Goal: Contribute content: Add original content to the website for others to see

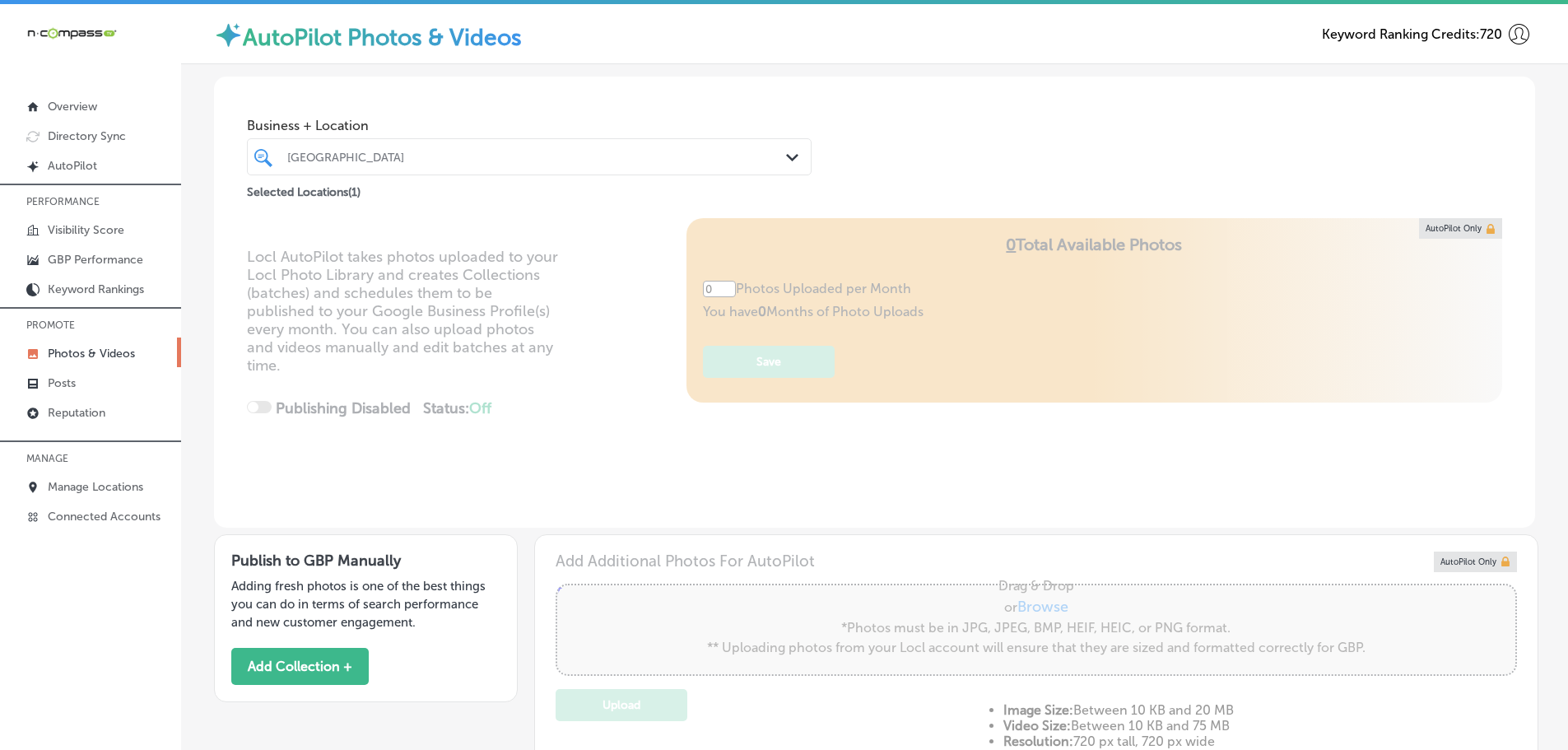
type input "0"
click at [787, 154] on icon "Path Created with Sketch." at bounding box center [793, 157] width 12 height 8
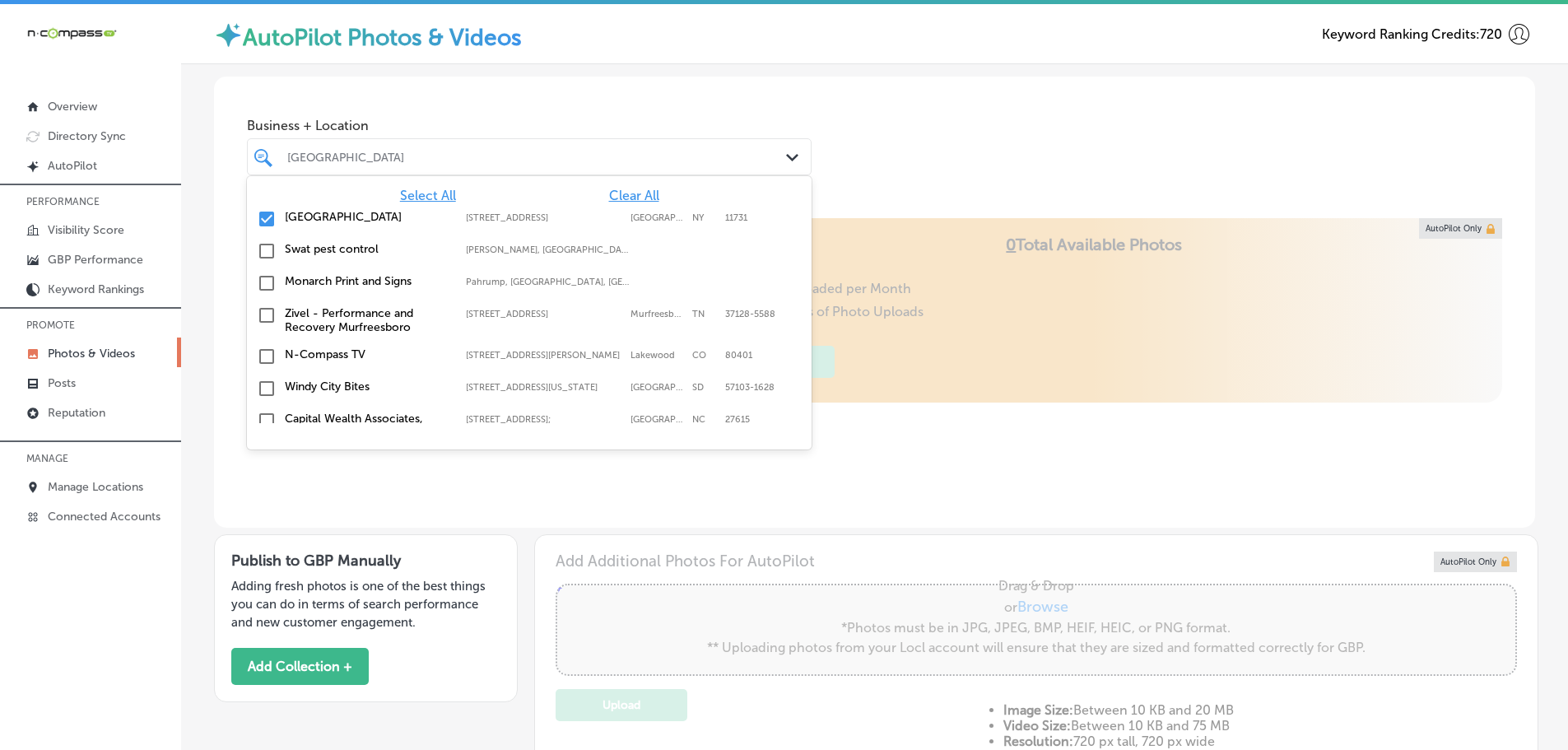
click at [631, 196] on span "Clear All" at bounding box center [635, 196] width 50 height 16
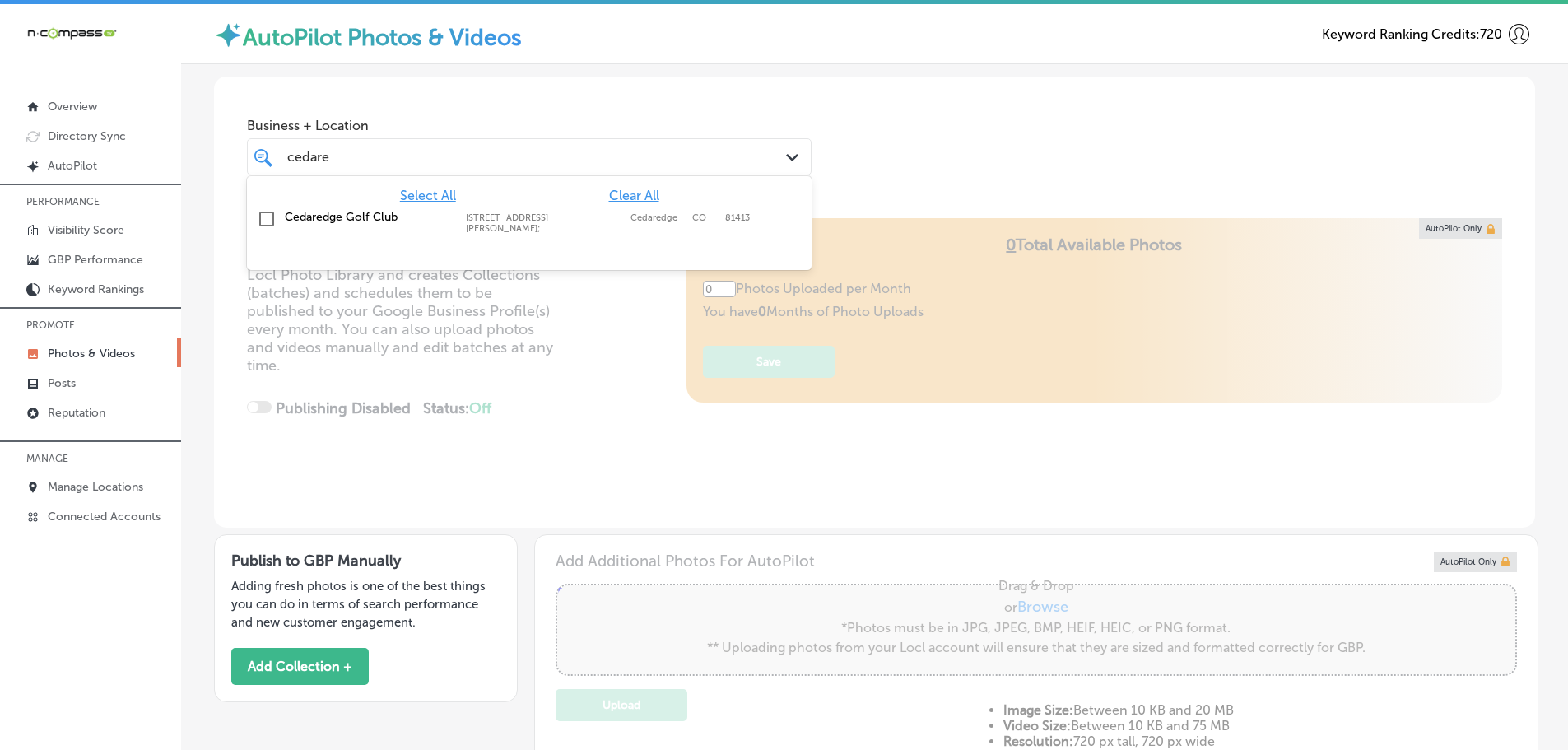
click at [528, 217] on label "[STREET_ADDRESS][PERSON_NAME];" at bounding box center [544, 222] width 156 height 22
type input "cedare"
click at [903, 172] on div "Business + Location option [STREET_ADDRESS][PERSON_NAME]. option [STREET_ADDRES…" at bounding box center [874, 139] width 1321 height 125
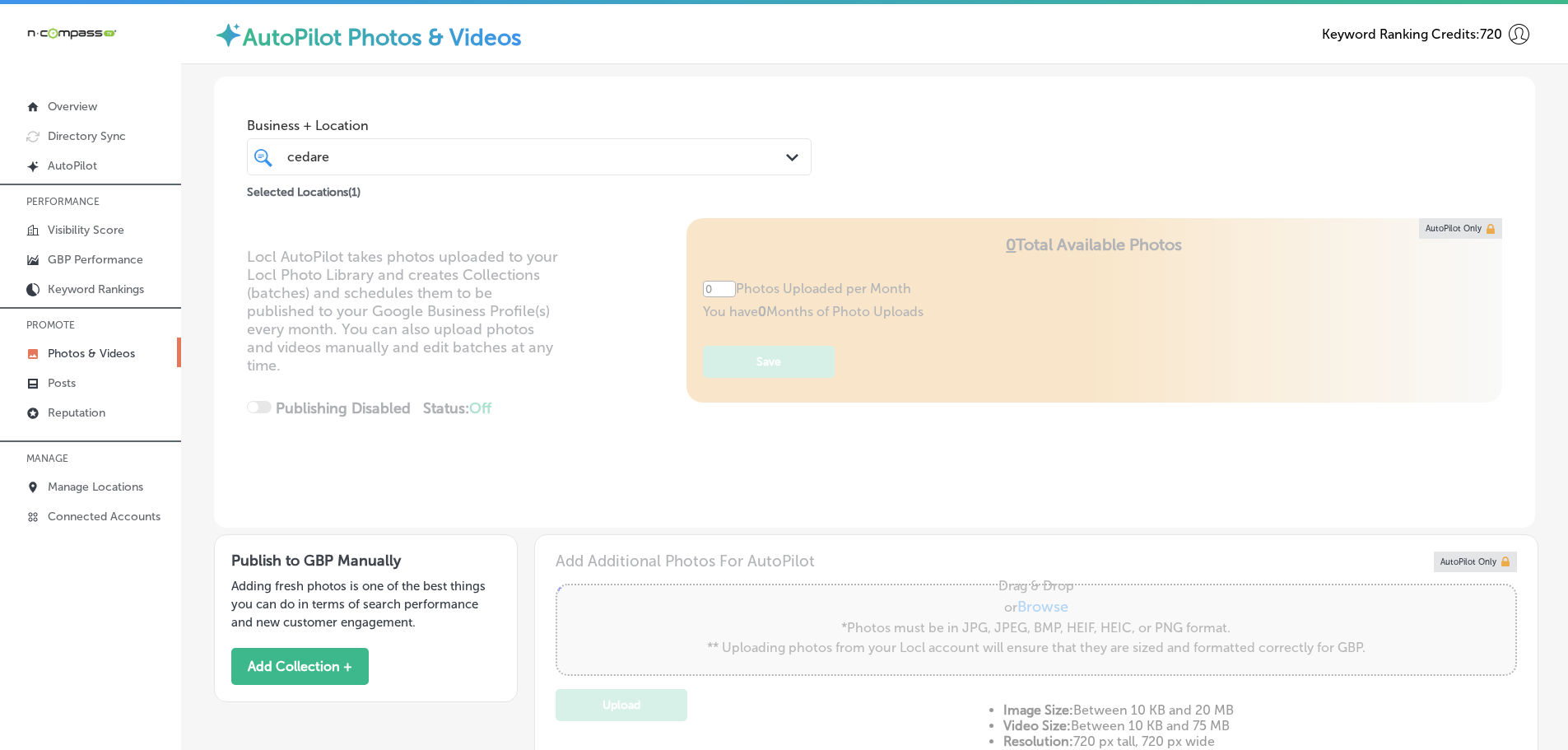
type input "5"
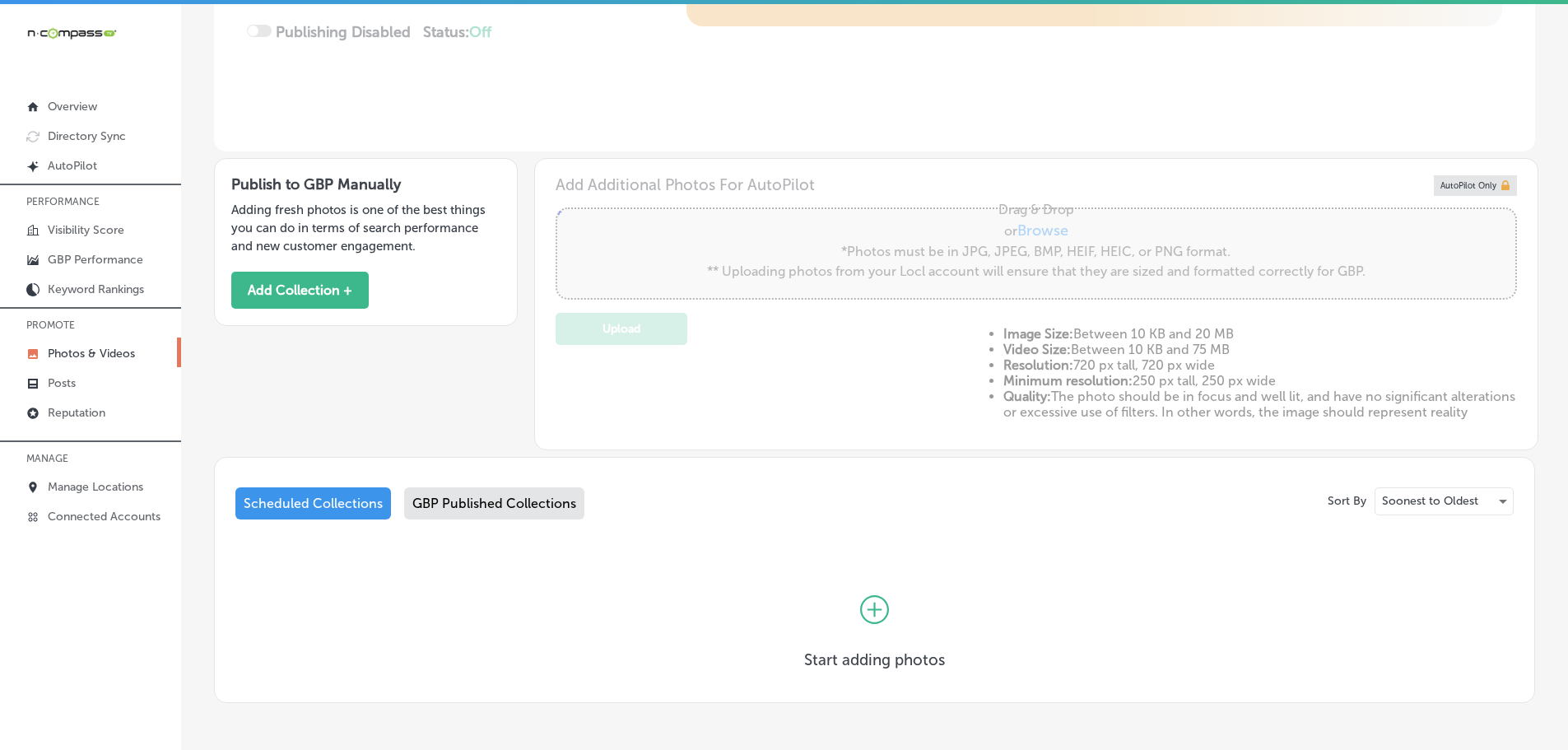
scroll to position [396, 0]
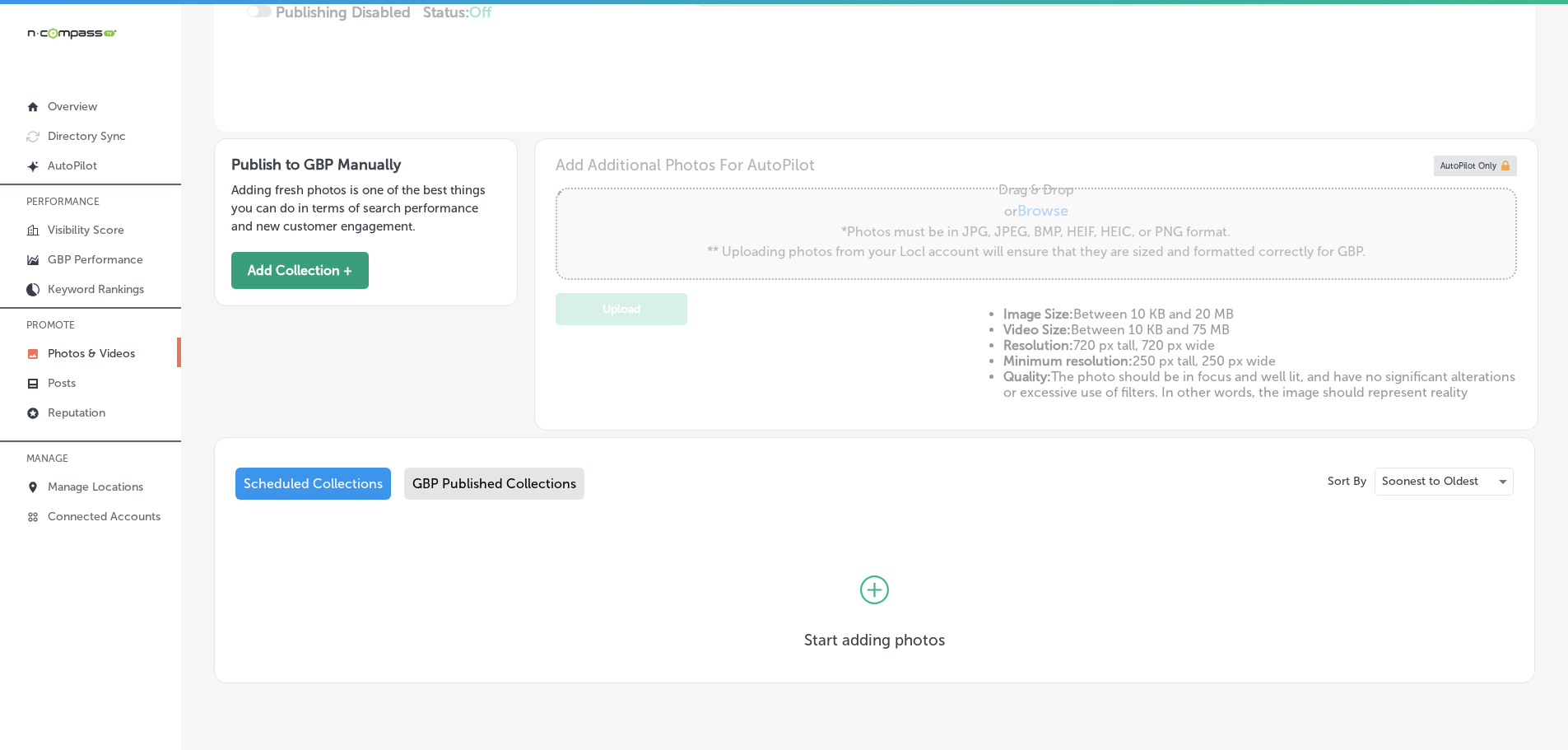
click at [287, 273] on button "Add Collection +" at bounding box center [300, 270] width 137 height 37
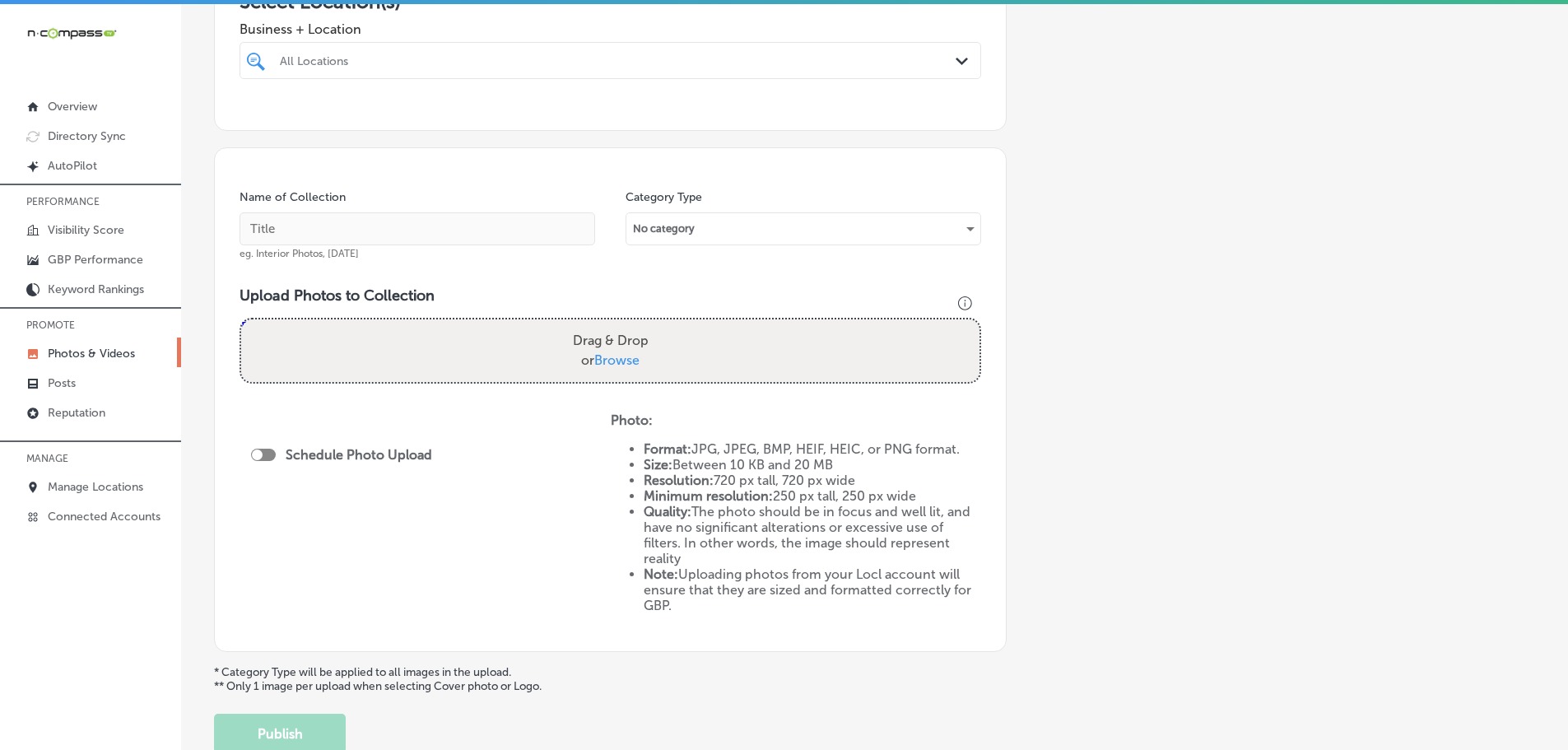
scroll to position [164, 0]
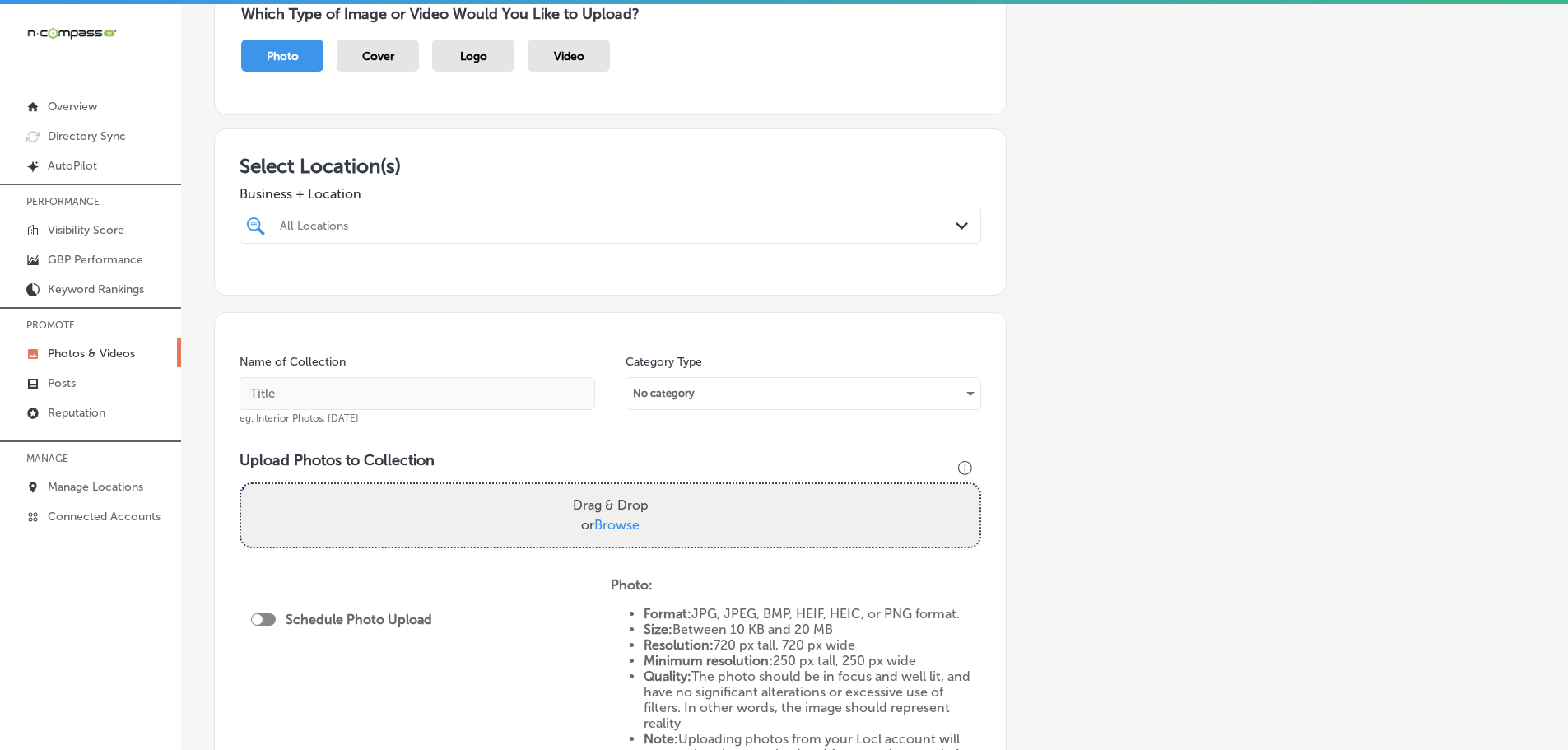
click at [787, 230] on div "All Locations" at bounding box center [619, 225] width 678 height 14
click at [392, 289] on label "Cedaredge Golf Club" at bounding box center [386, 285] width 217 height 14
type input "cedaredge"
click at [523, 178] on h3 "Select Location(s)" at bounding box center [610, 165] width 741 height 23
click at [611, 527] on span "Browse" at bounding box center [617, 525] width 45 height 16
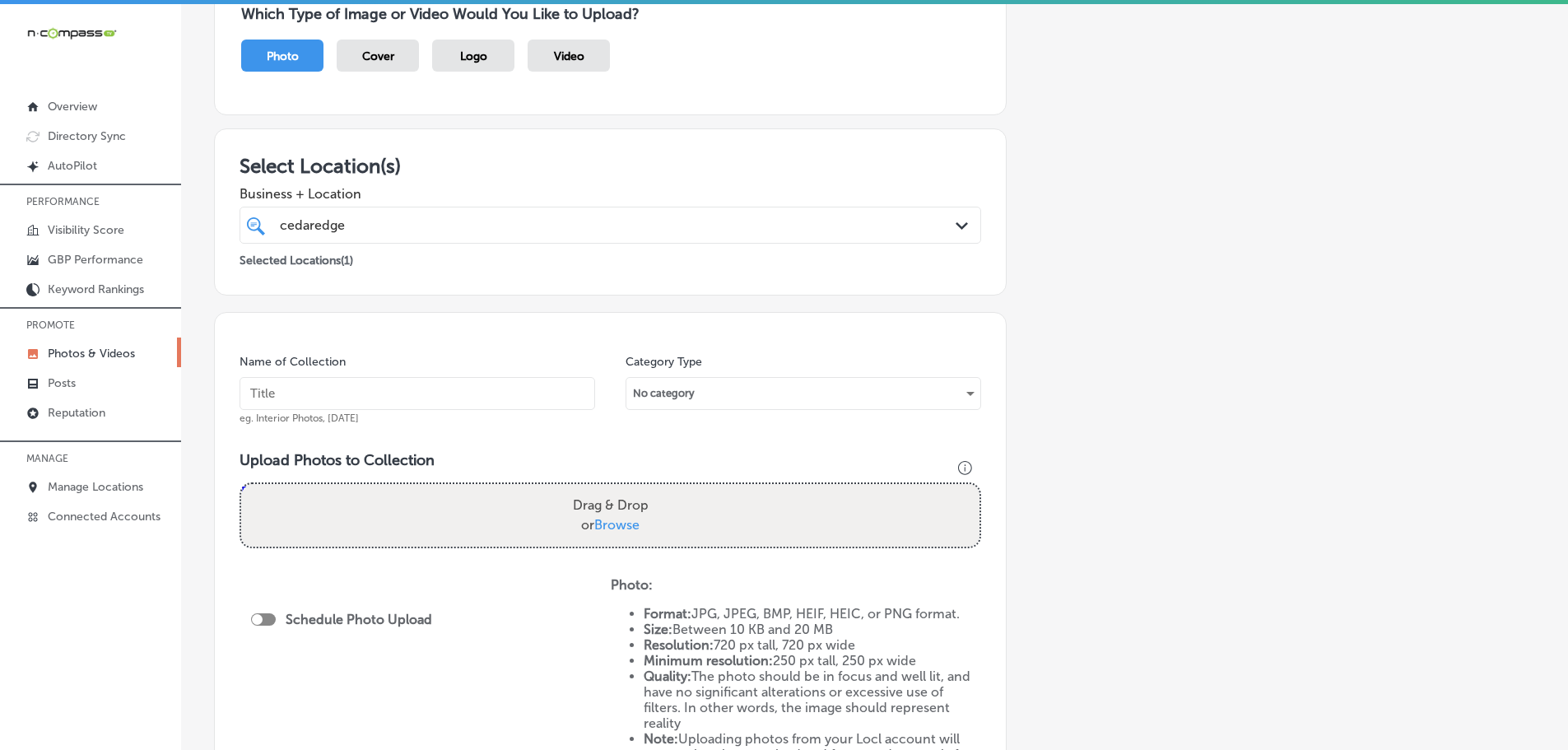
click at [611, 489] on input "Drag & Drop or Browse" at bounding box center [611, 487] width 739 height 5
type input "C:\fakepath\71182870_2725340984144952_4185790245242929152_n.jpg"
click at [364, 392] on input "text" at bounding box center [417, 394] width 355 height 33
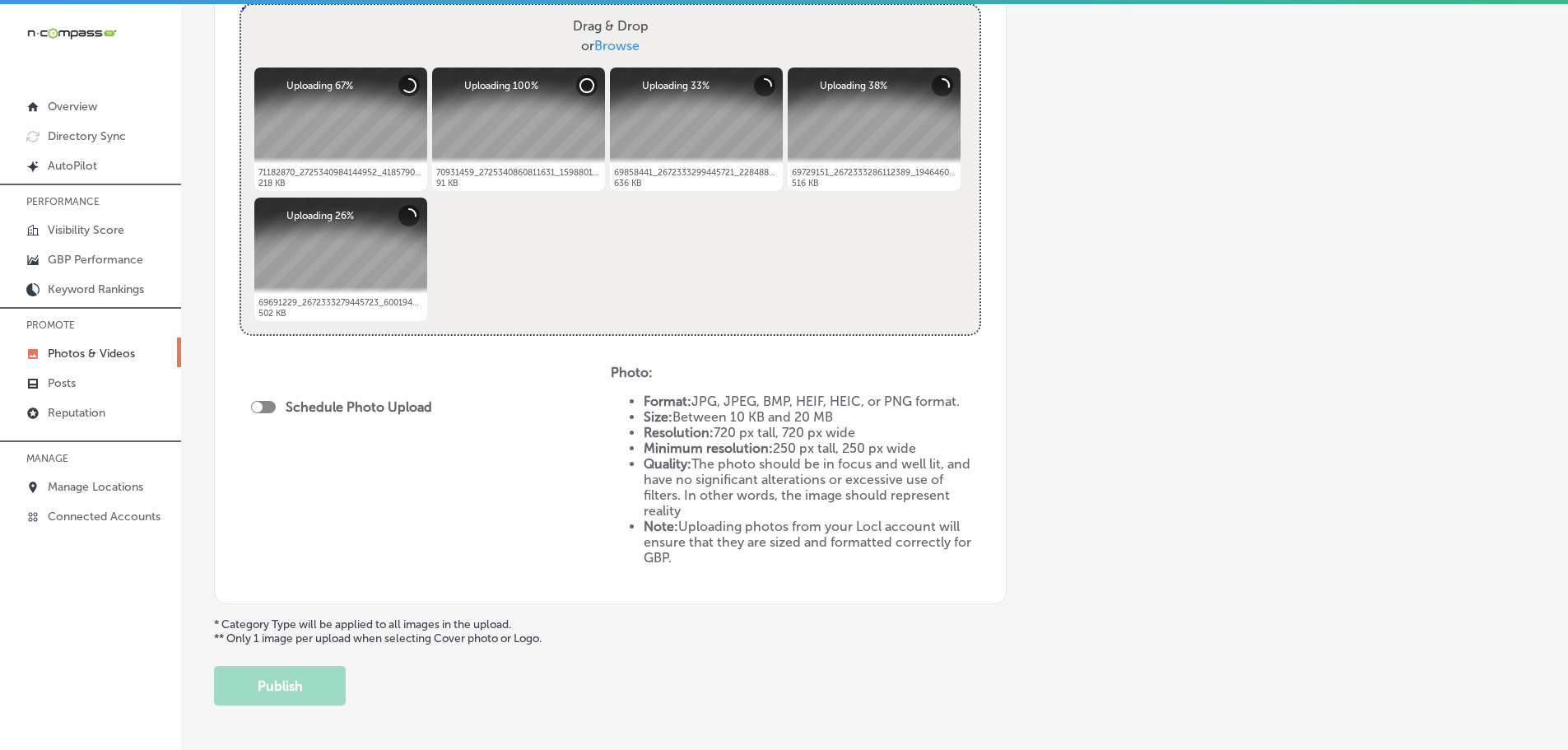
scroll to position [659, 0]
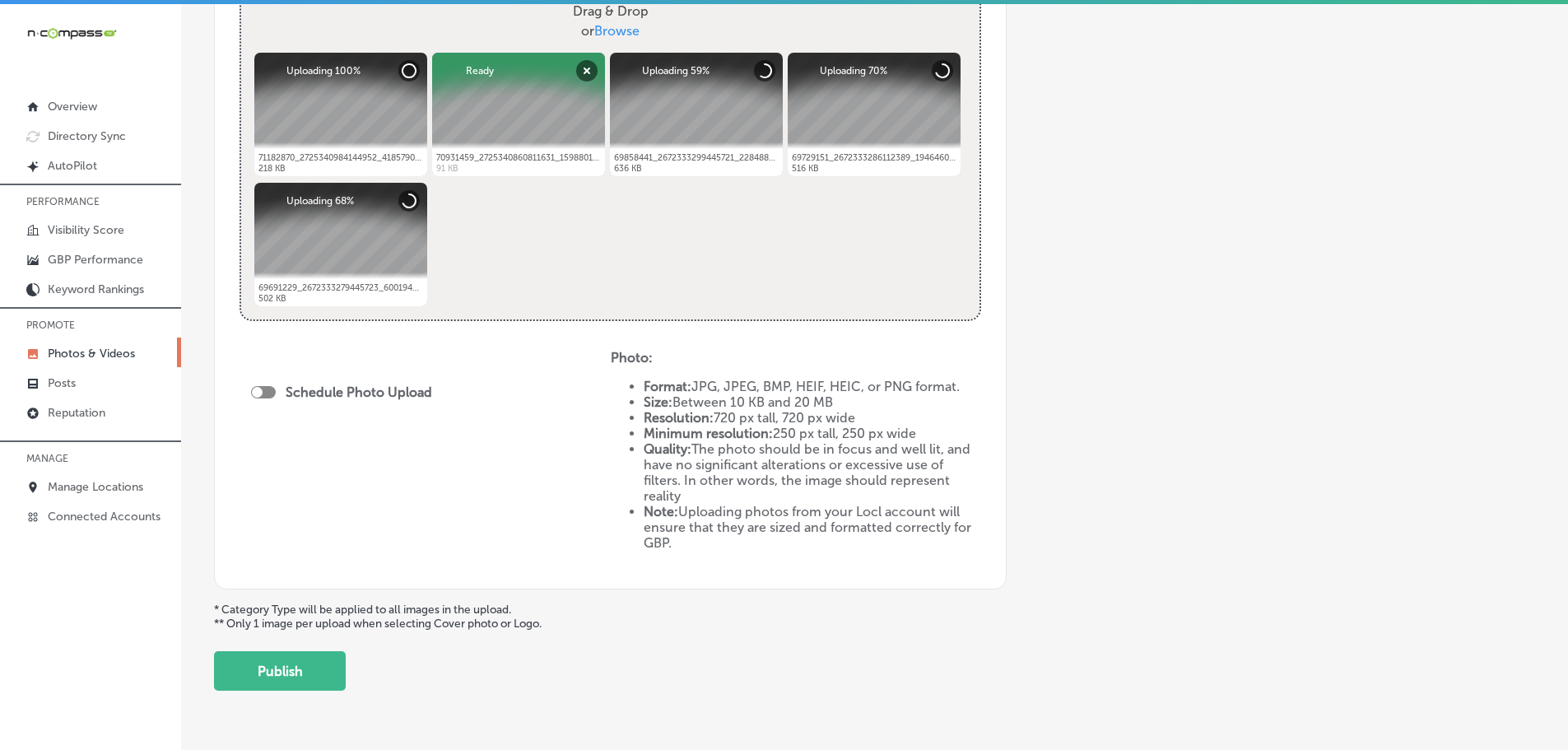
type input "Cedaredge Golf Club"
click at [258, 392] on div at bounding box center [257, 392] width 10 height 10
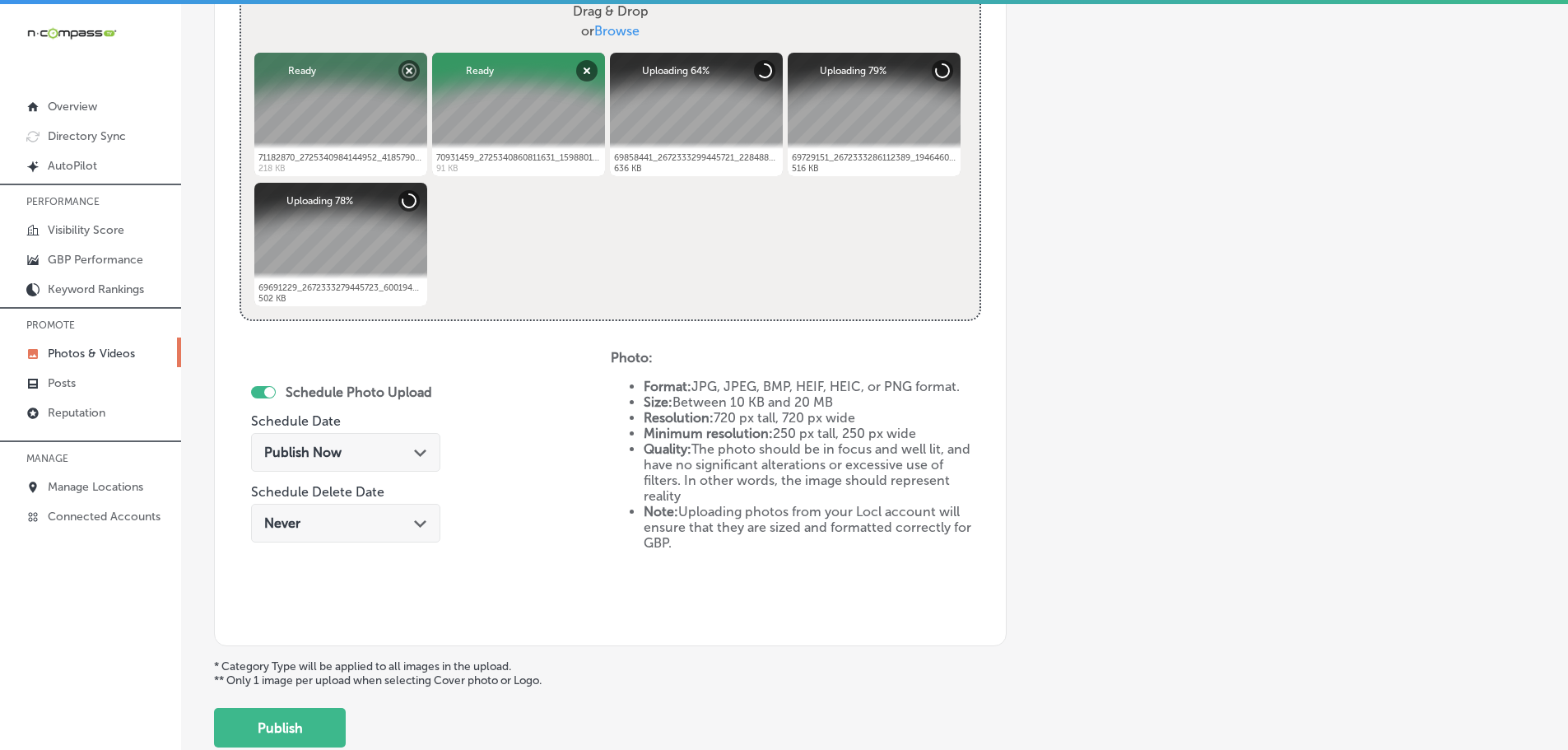
checkbox input "true"
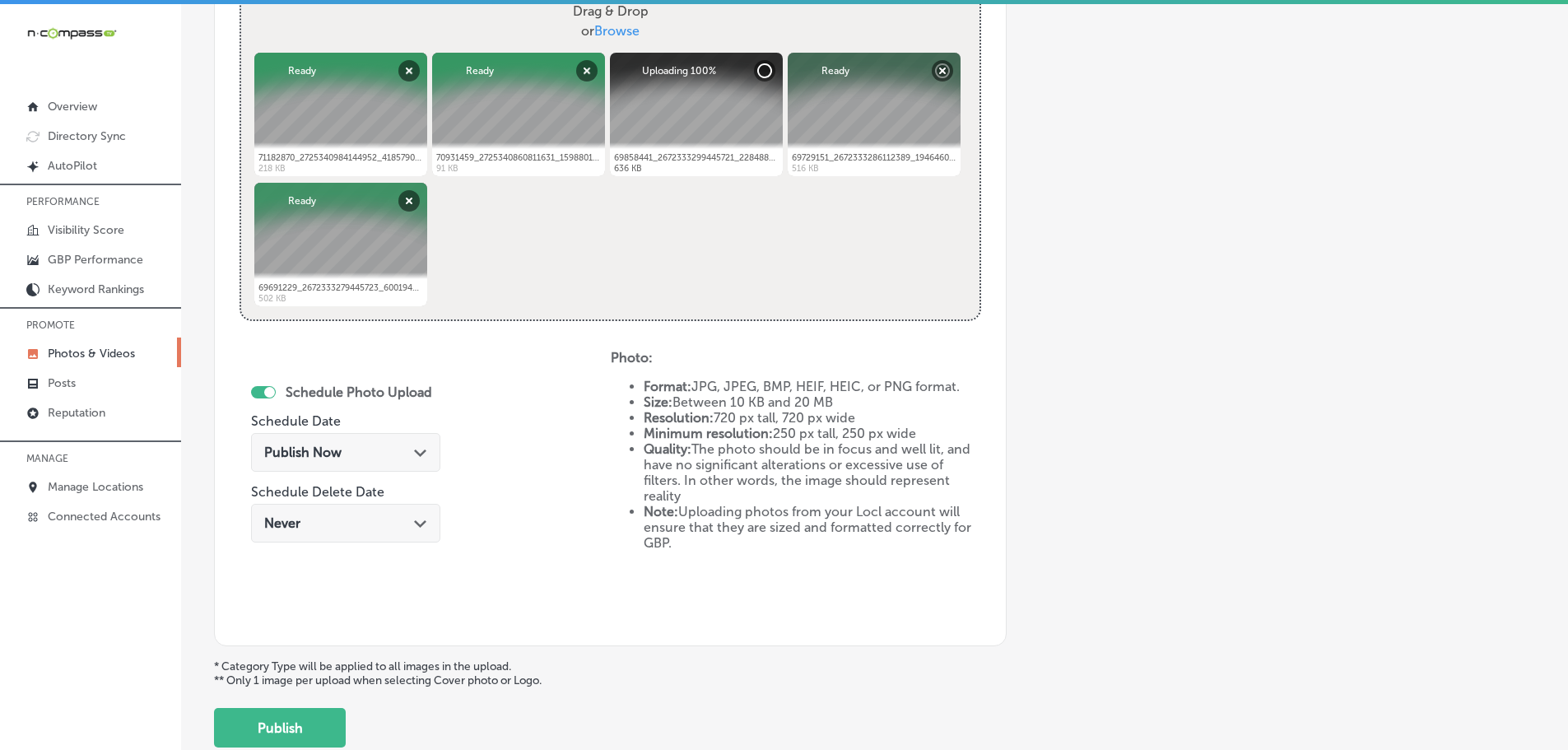
click at [414, 451] on icon "Path Created with Sketch." at bounding box center [420, 453] width 12 height 8
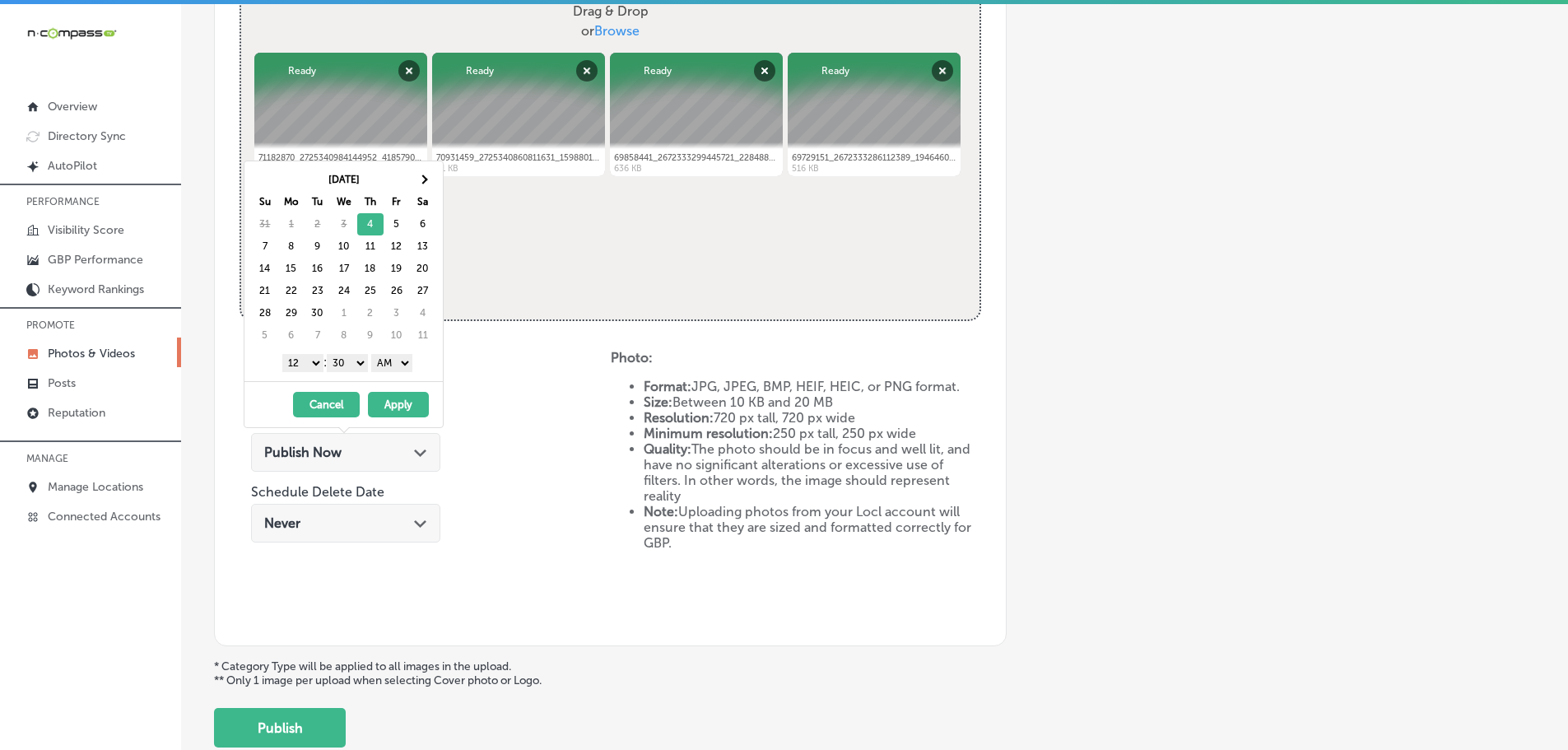
click at [304, 366] on select "1 2 3 4 5 6 7 8 9 10 11 12" at bounding box center [302, 362] width 41 height 18
drag, startPoint x: 304, startPoint y: 369, endPoint x: 352, endPoint y: 362, distance: 48.5
click at [352, 362] on select "00 10 20 30 40 50" at bounding box center [347, 362] width 41 height 18
click at [395, 401] on button "Apply" at bounding box center [398, 404] width 61 height 25
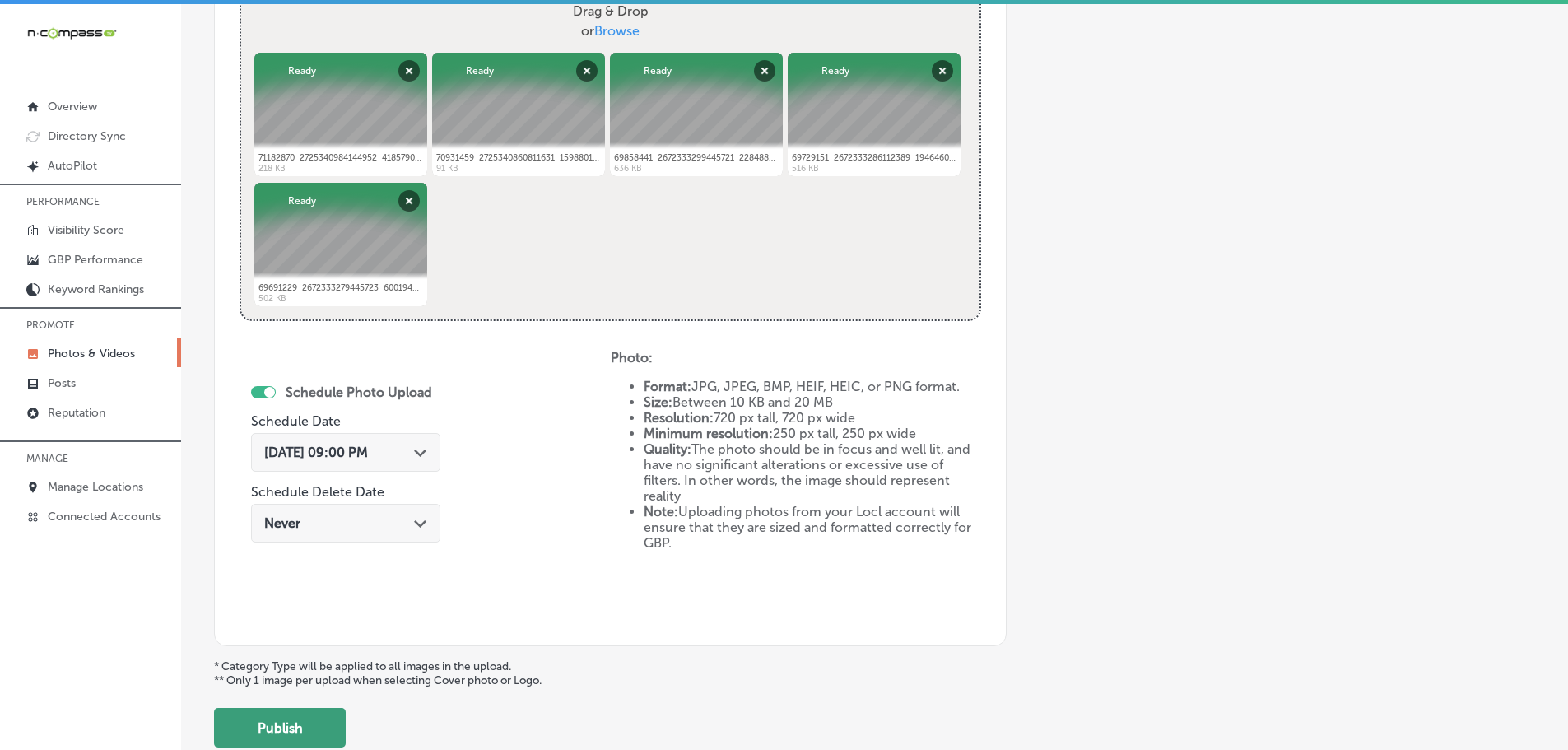
click at [284, 726] on button "Publish" at bounding box center [280, 727] width 132 height 39
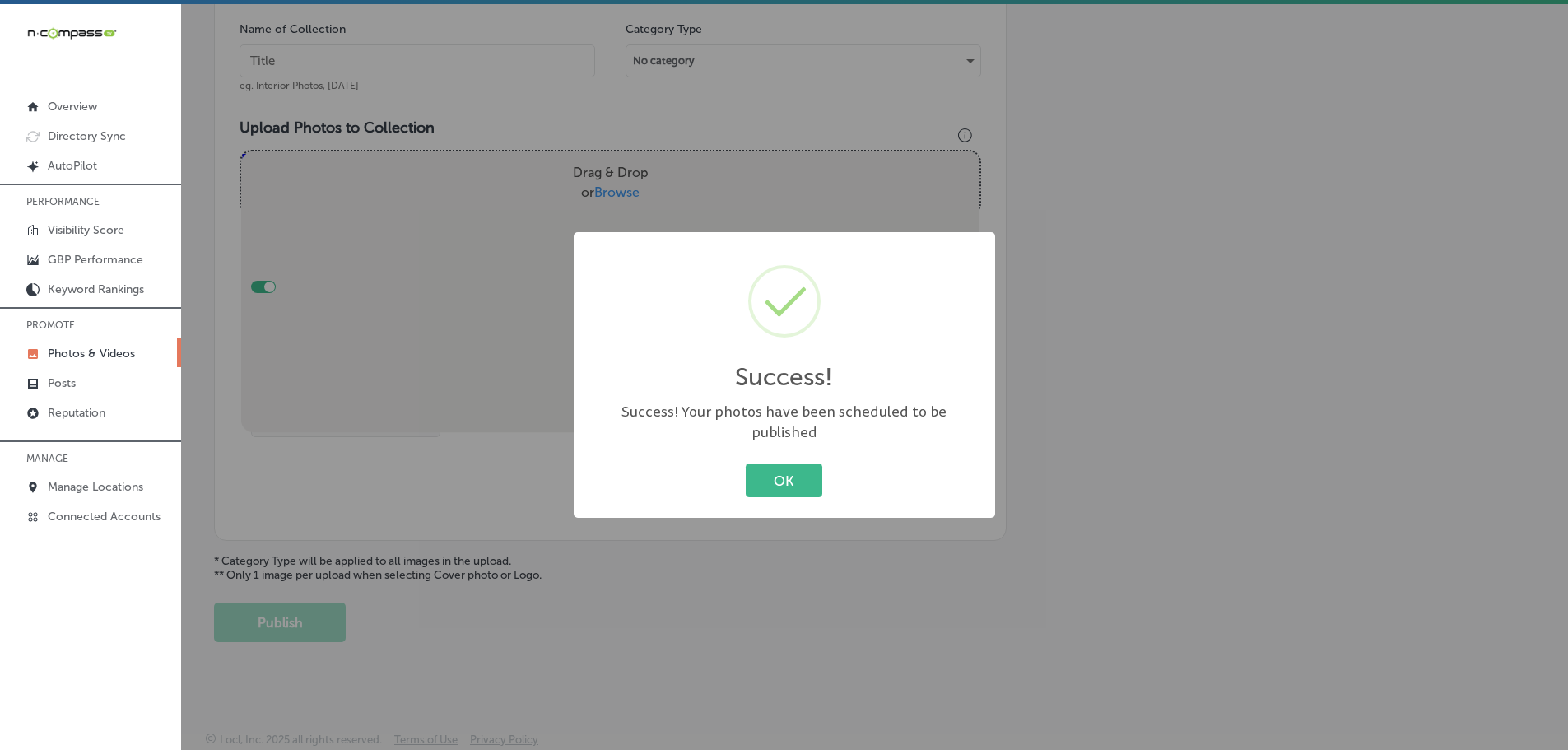
scroll to position [498, 0]
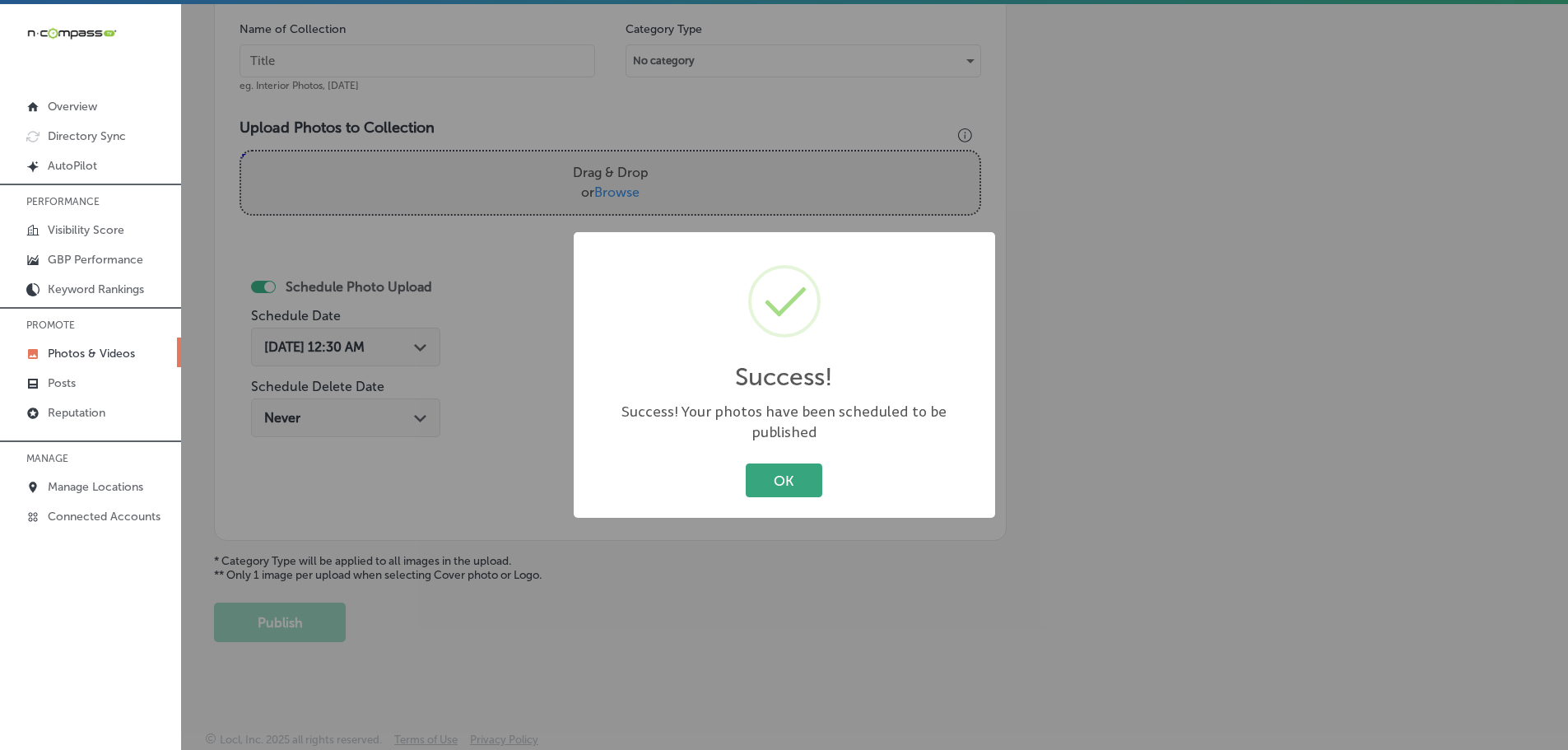
click at [772, 470] on button "OK" at bounding box center [784, 480] width 76 height 34
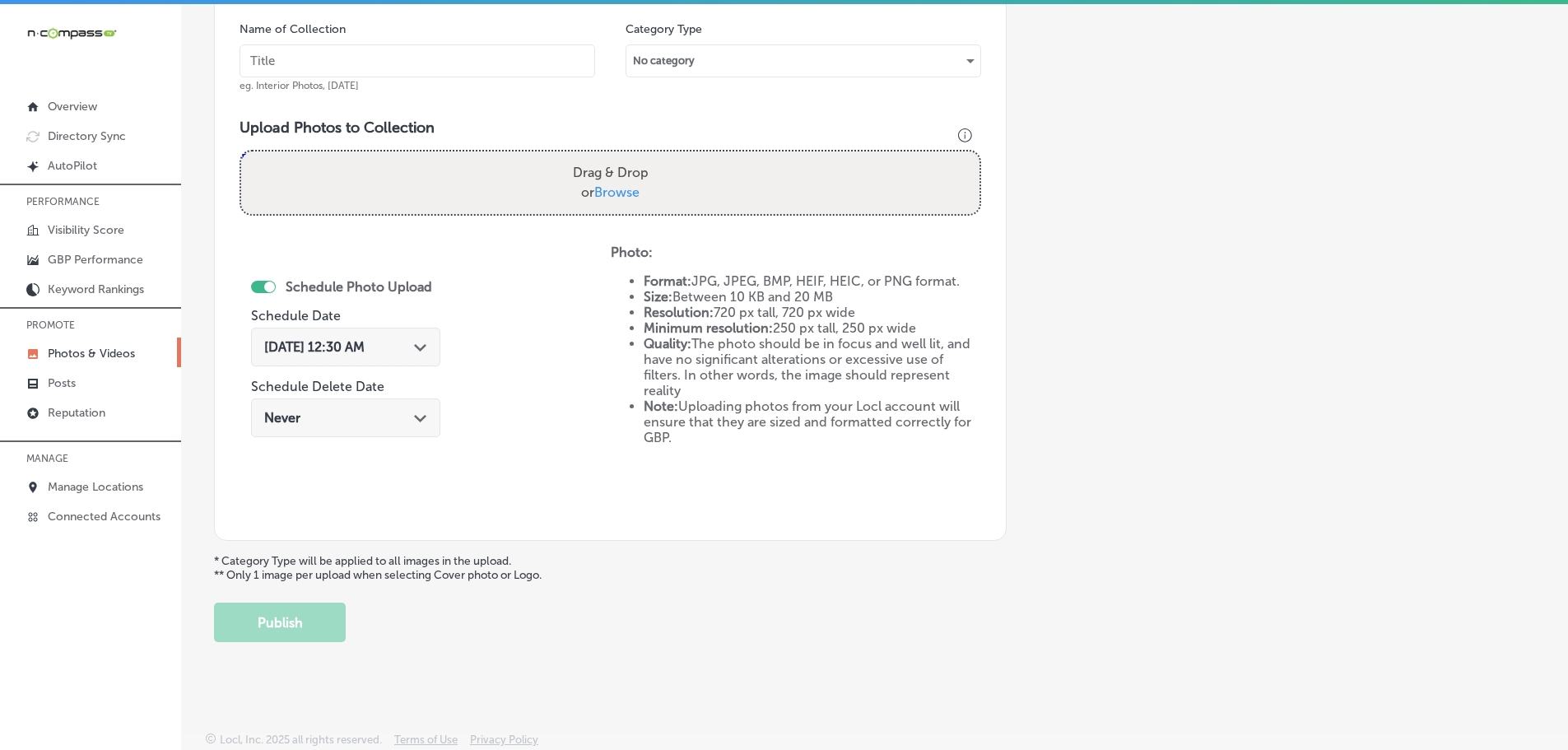
click at [608, 193] on span "Browse" at bounding box center [617, 192] width 45 height 16
click at [608, 156] on input "Drag & Drop or Browse" at bounding box center [611, 154] width 739 height 5
type input "C:\fakepath\71796952_2725341214144929_2453911315253559296_n.jpg"
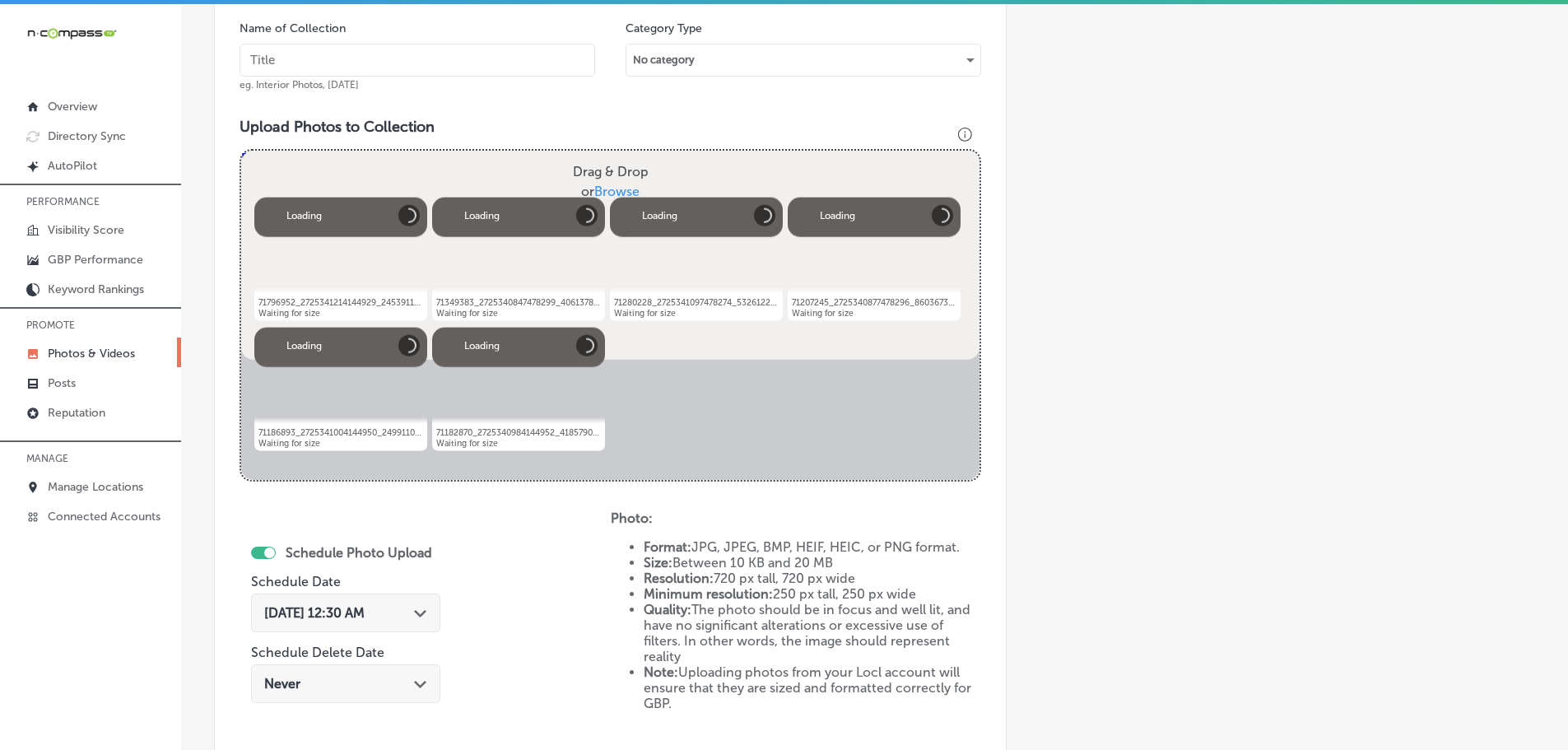
click at [400, 64] on input "text" at bounding box center [417, 60] width 355 height 33
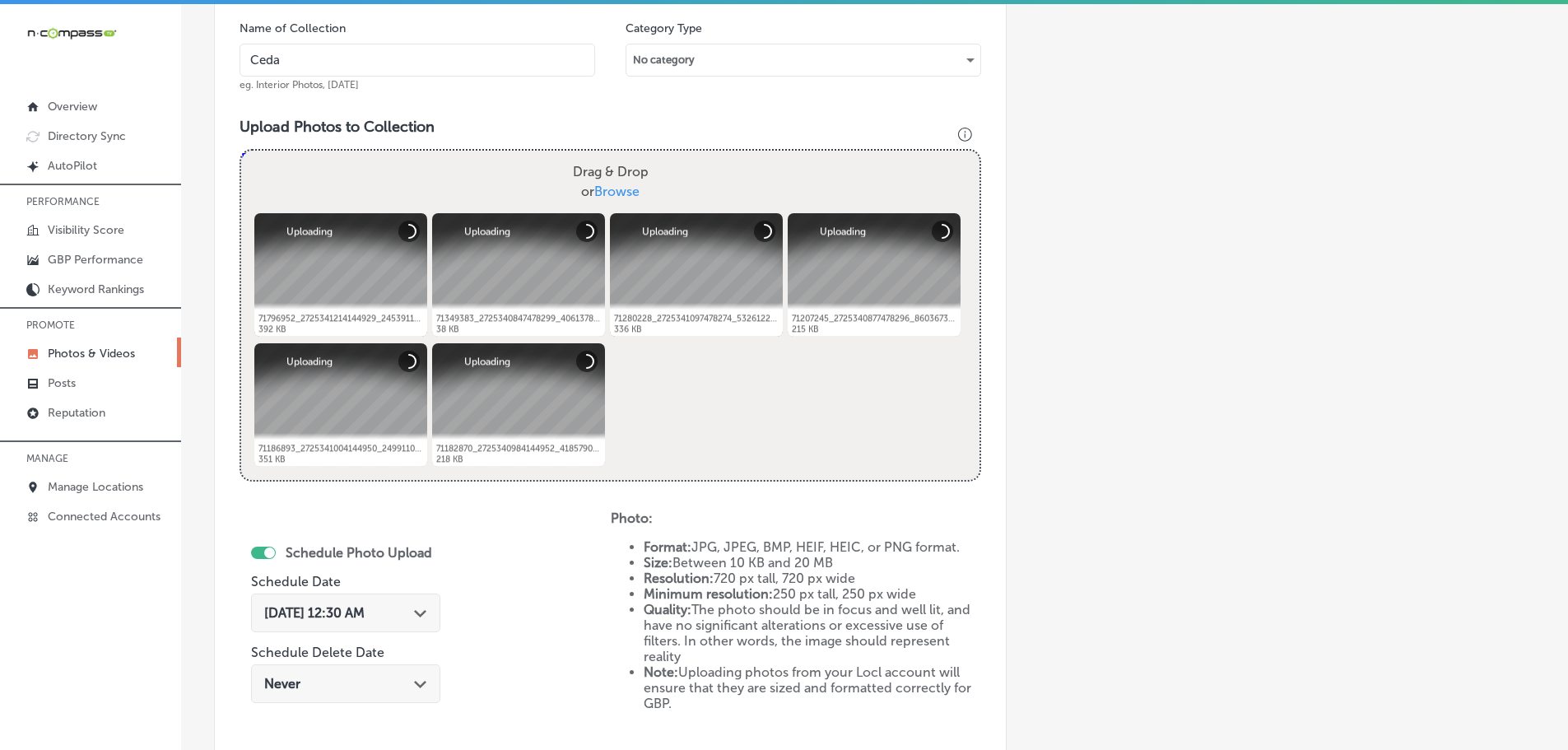
type input "Cedaredge Golf Club"
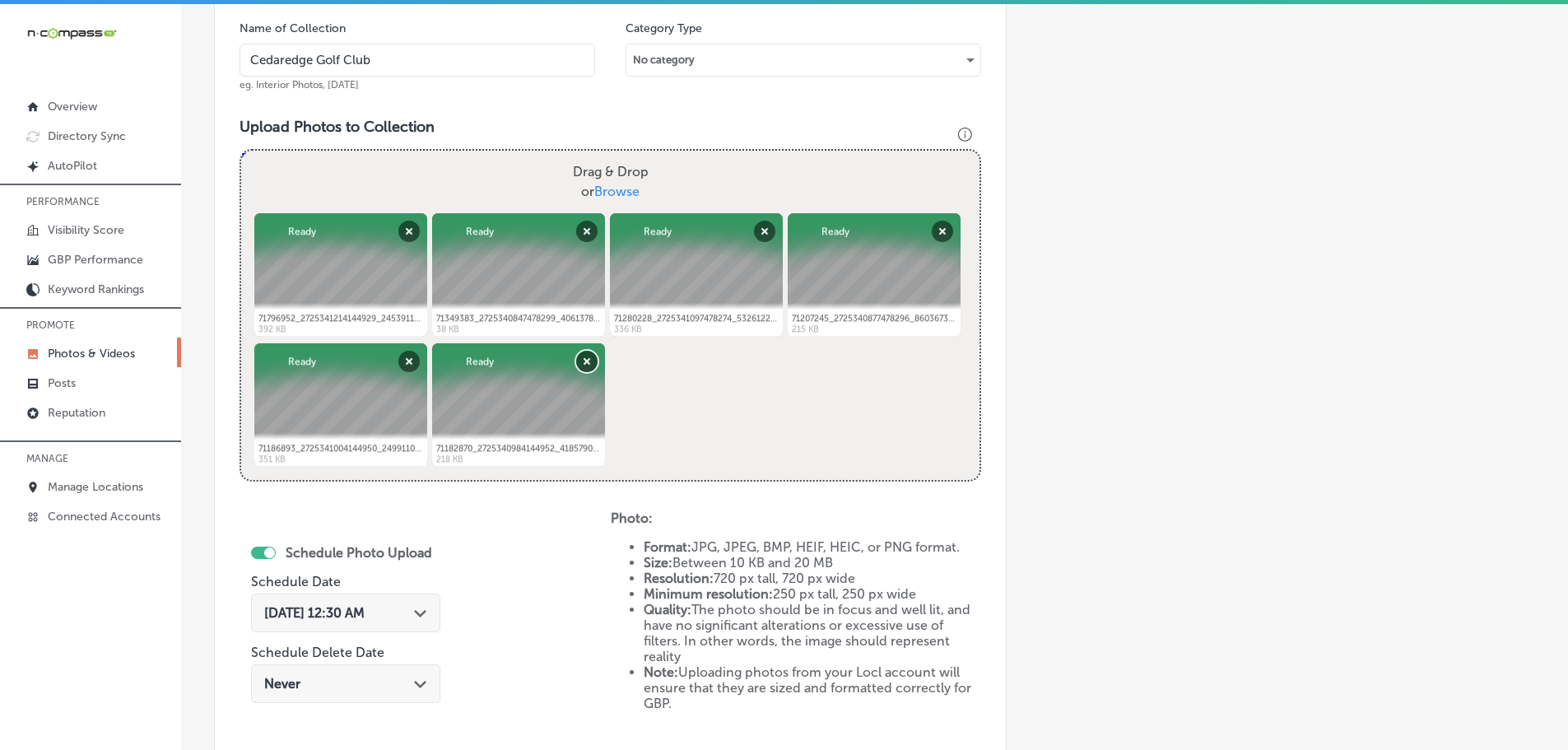
click at [580, 363] on button "Remove" at bounding box center [587, 361] width 22 height 22
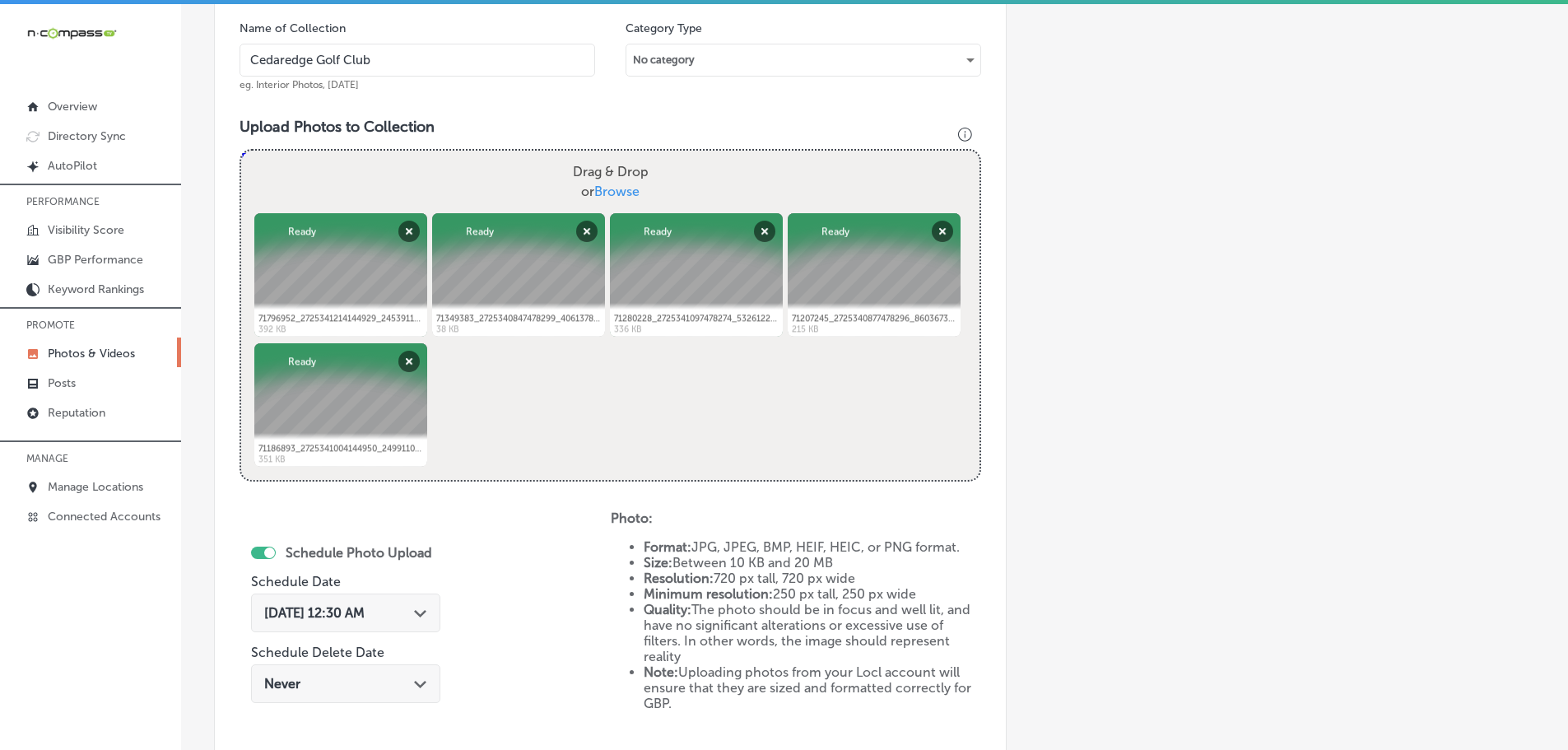
click at [414, 614] on polygon at bounding box center [420, 614] width 12 height 8
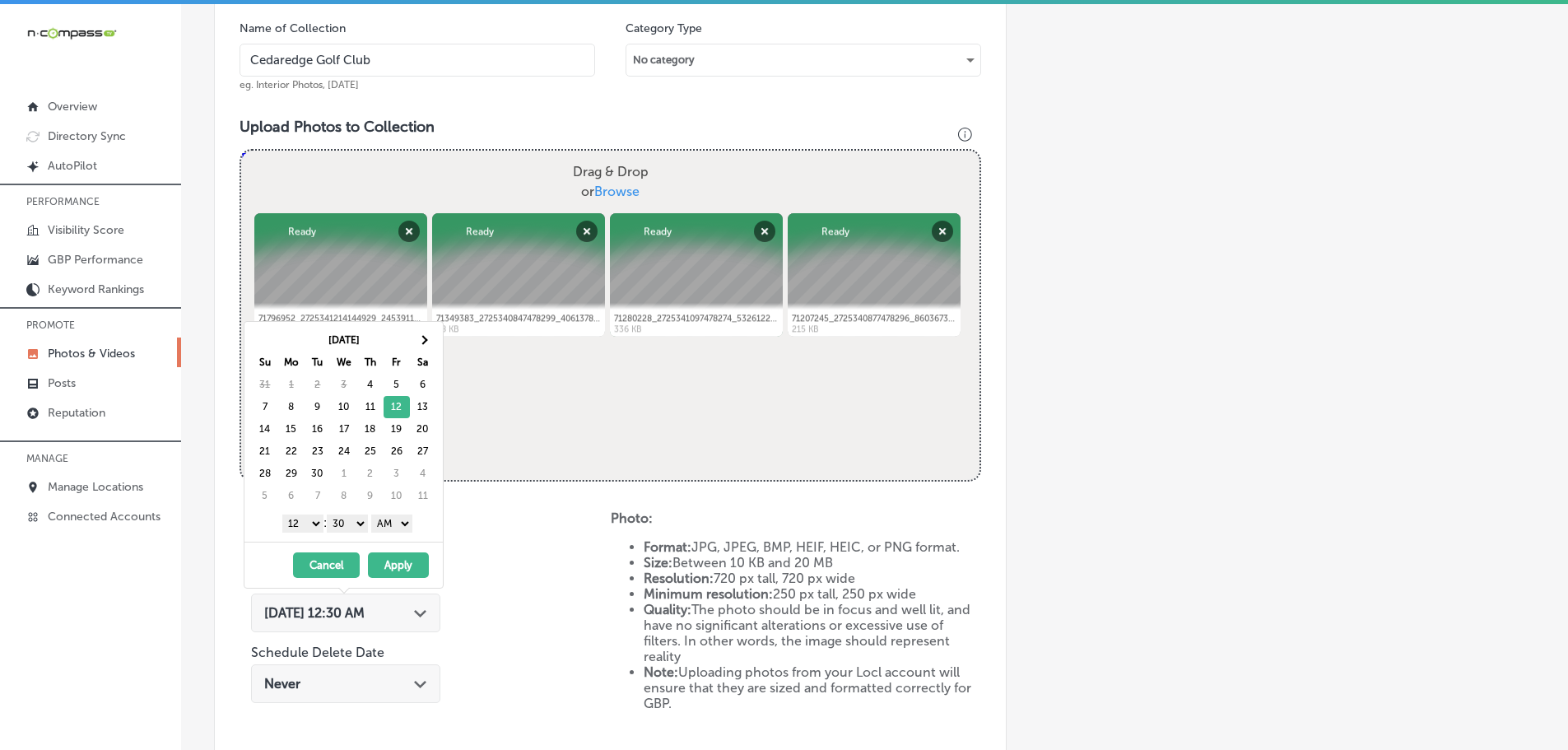
click at [304, 523] on select "1 2 3 4 5 6 7 8 9 10 11 12" at bounding box center [302, 523] width 41 height 18
click at [355, 516] on select "00 10 20 30 40 50" at bounding box center [347, 523] width 41 height 18
click at [402, 562] on button "Apply" at bounding box center [398, 565] width 61 height 25
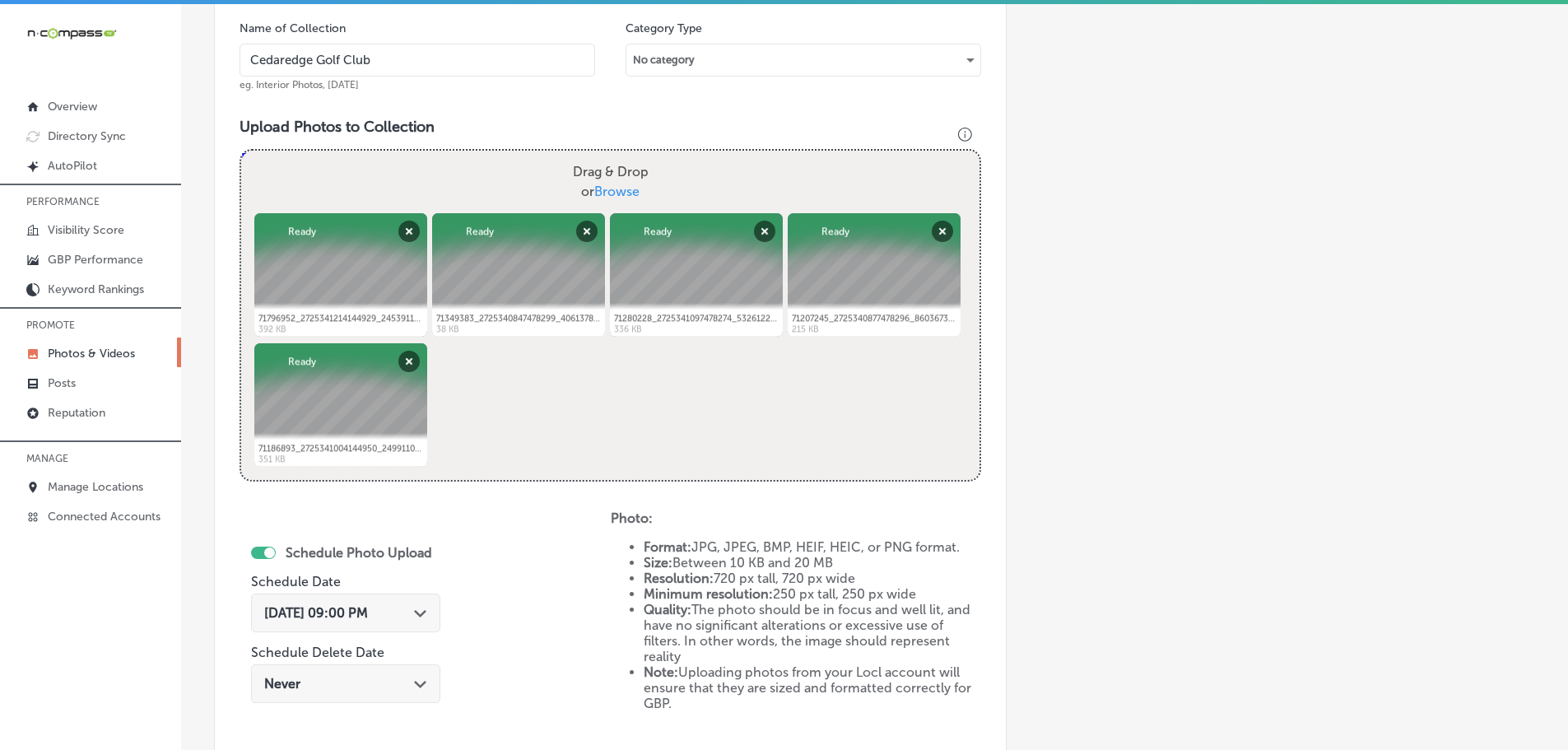
scroll to position [765, 0]
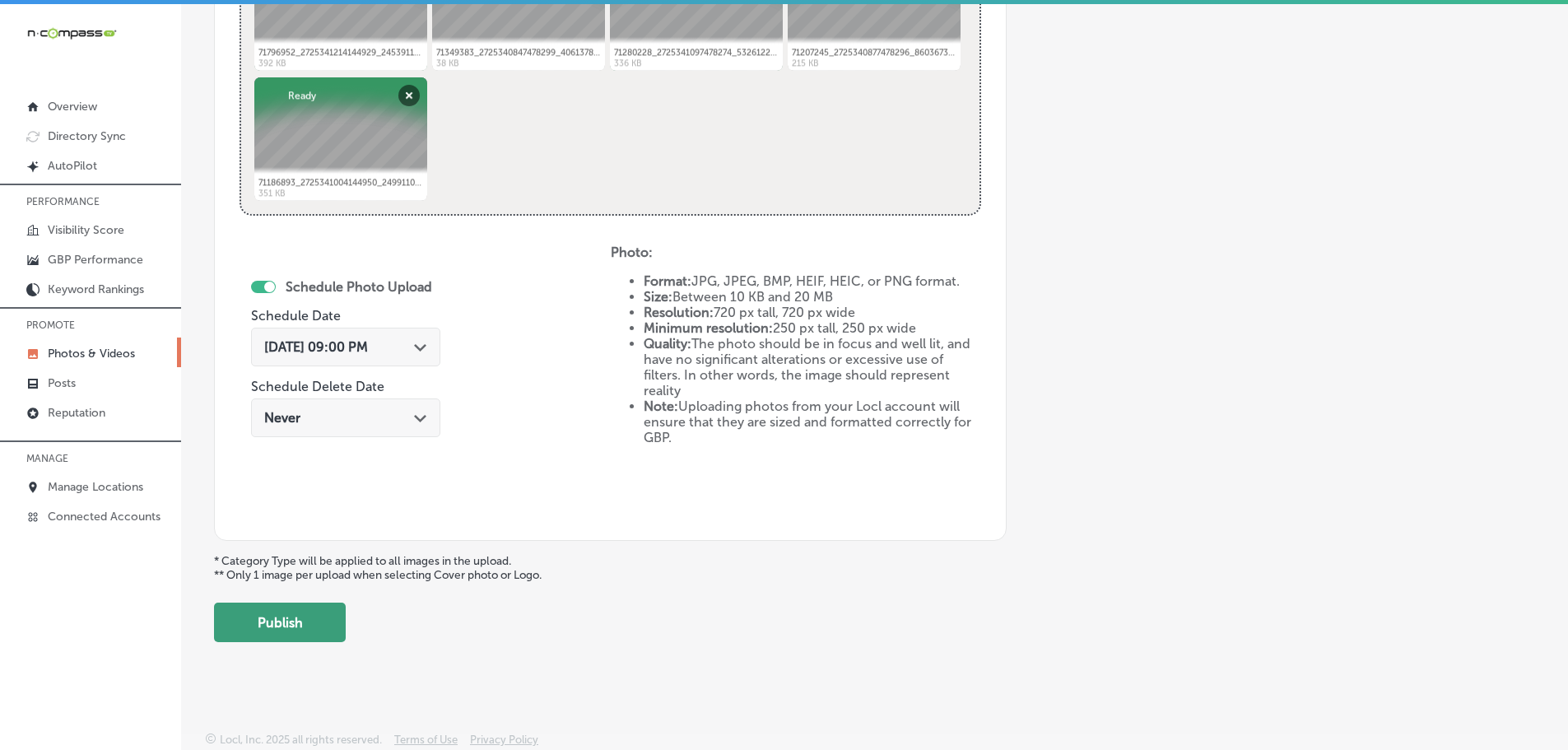
click at [269, 618] on button "Publish" at bounding box center [280, 621] width 132 height 39
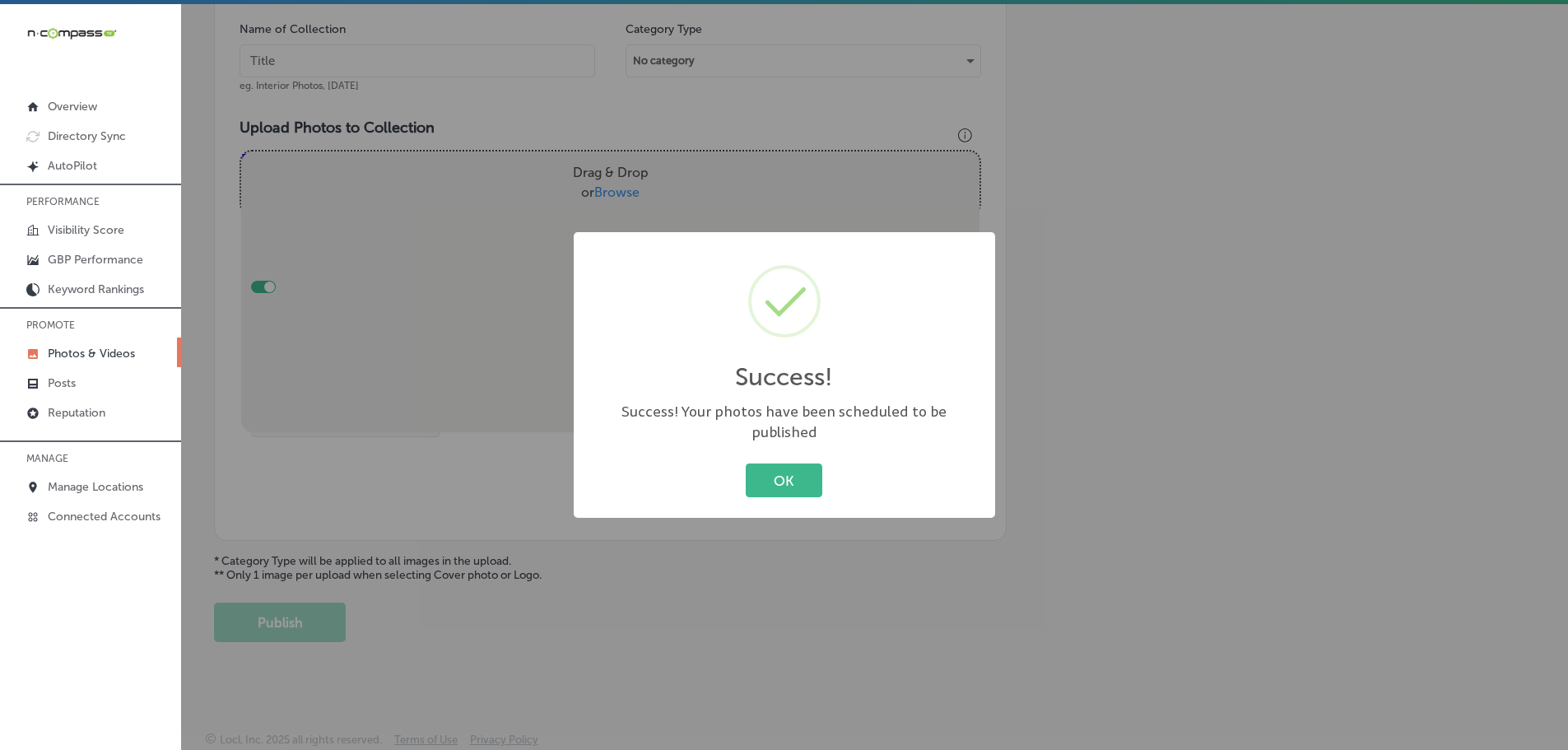
scroll to position [498, 0]
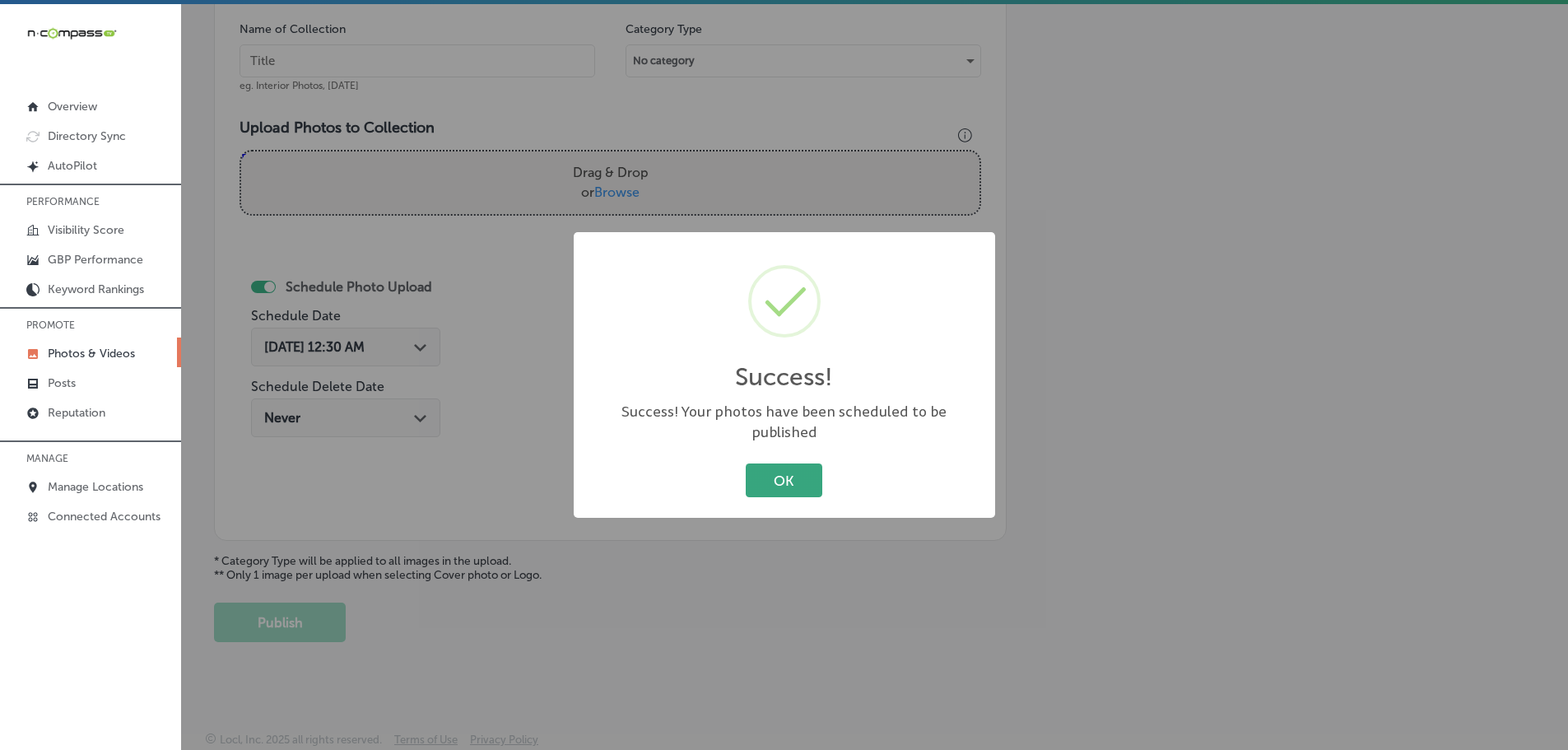
click at [796, 468] on button "OK" at bounding box center [784, 480] width 76 height 34
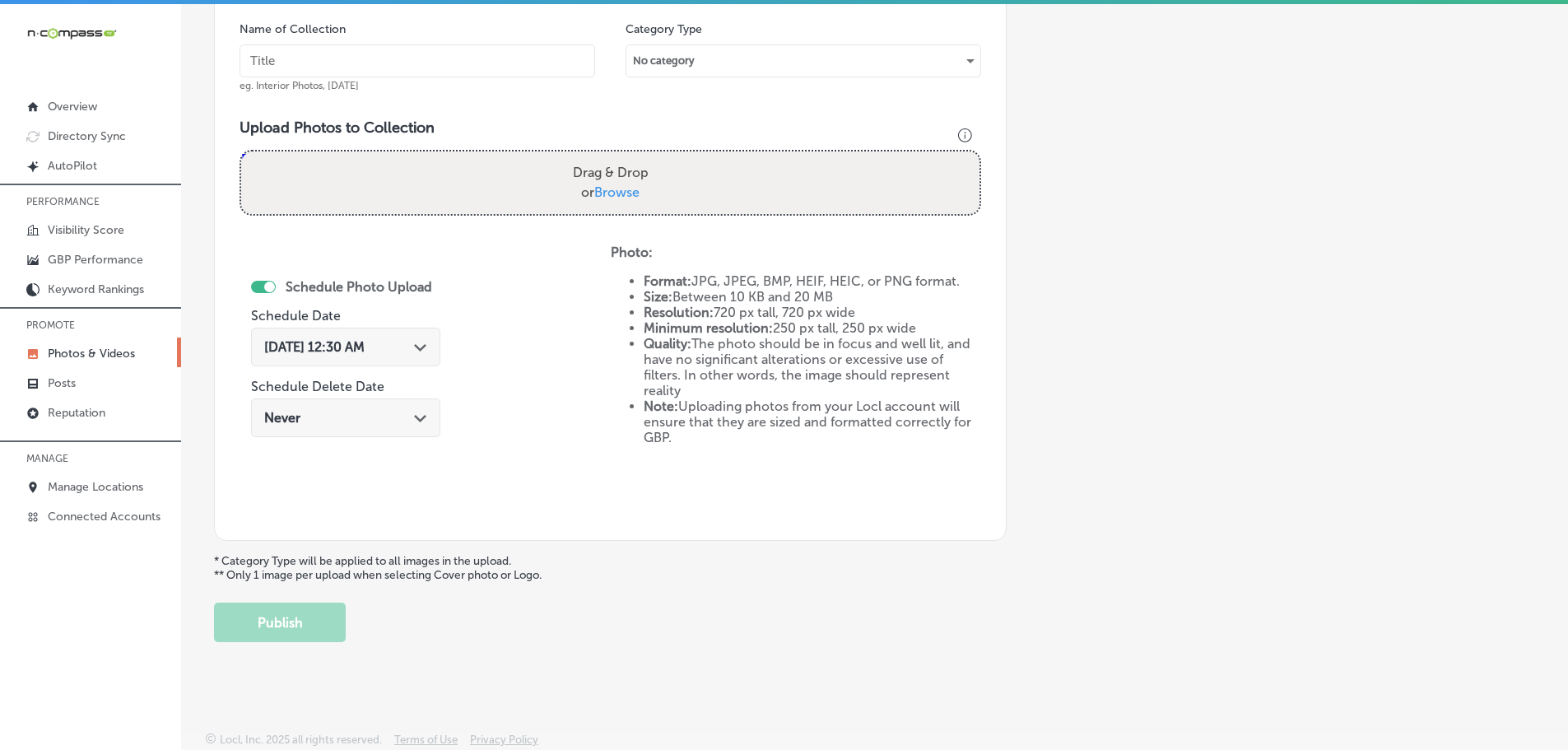
click at [631, 187] on span "Browse" at bounding box center [617, 192] width 45 height 16
click at [631, 156] on input "Drag & Drop or Browse" at bounding box center [611, 154] width 739 height 5
type input "C:\fakepath\99062609_3271081579570887_5113786812229222400_n.jpg"
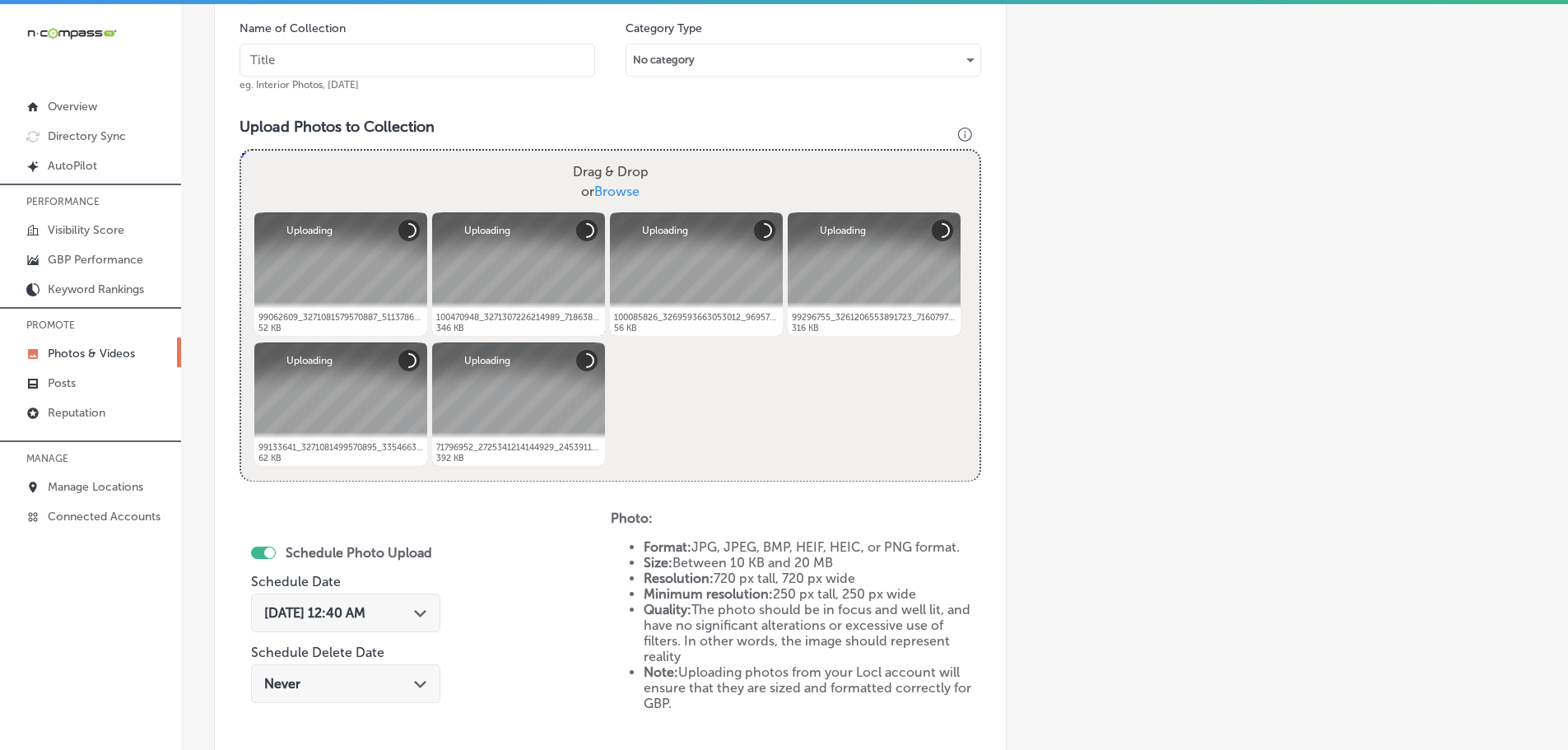
click at [470, 63] on input "text" at bounding box center [417, 60] width 355 height 33
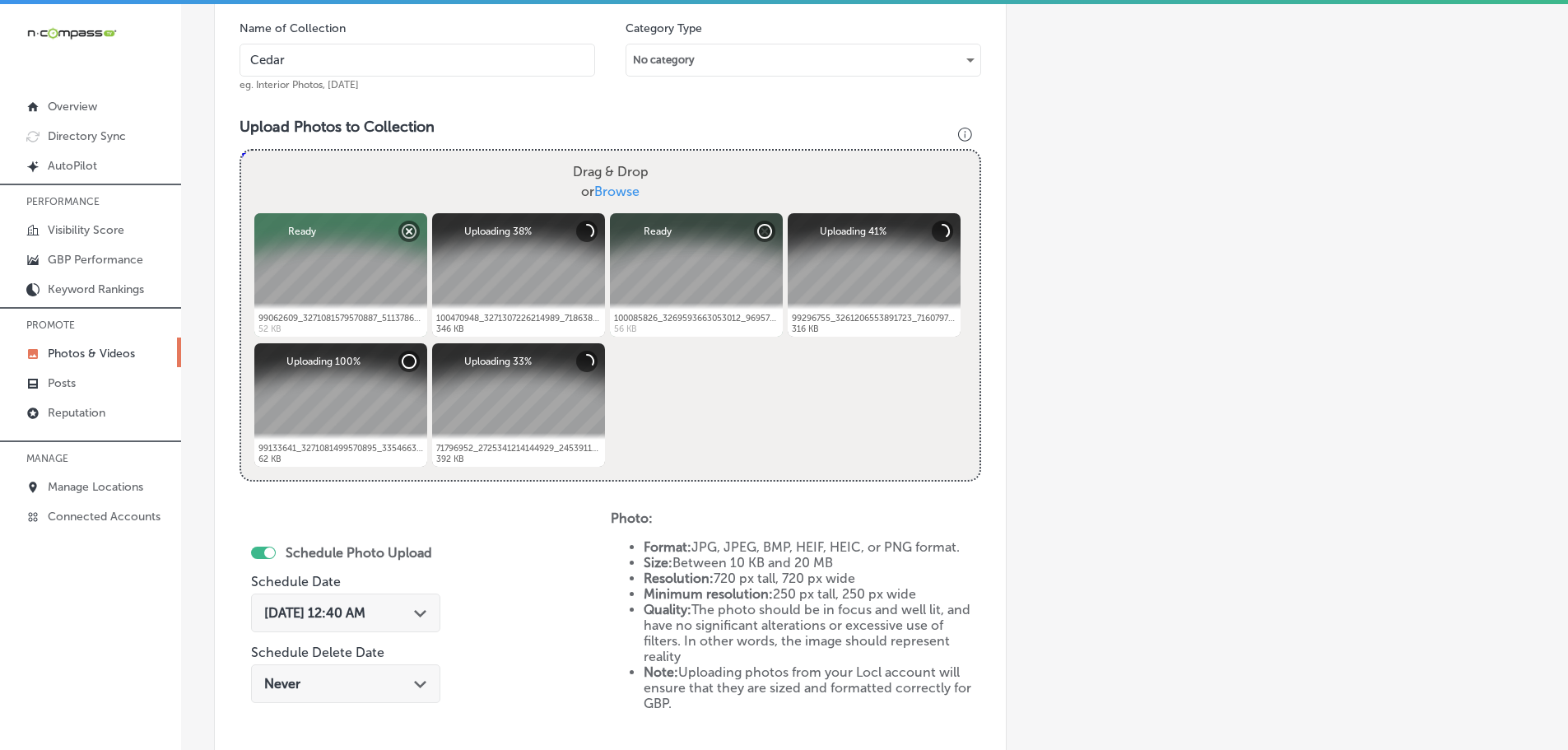
type input "Cedaredge Golf Club"
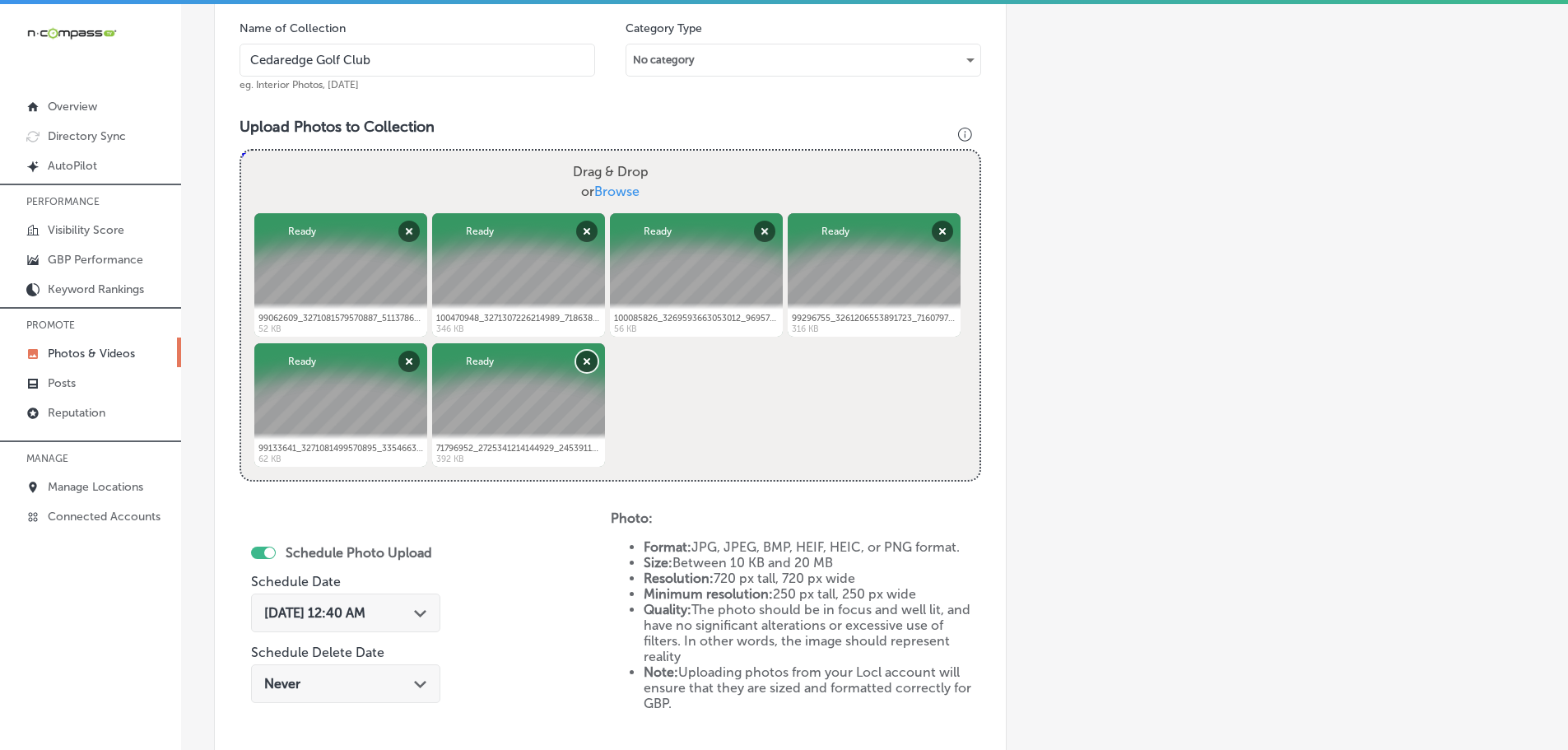
click at [584, 362] on button "Remove" at bounding box center [587, 361] width 22 height 22
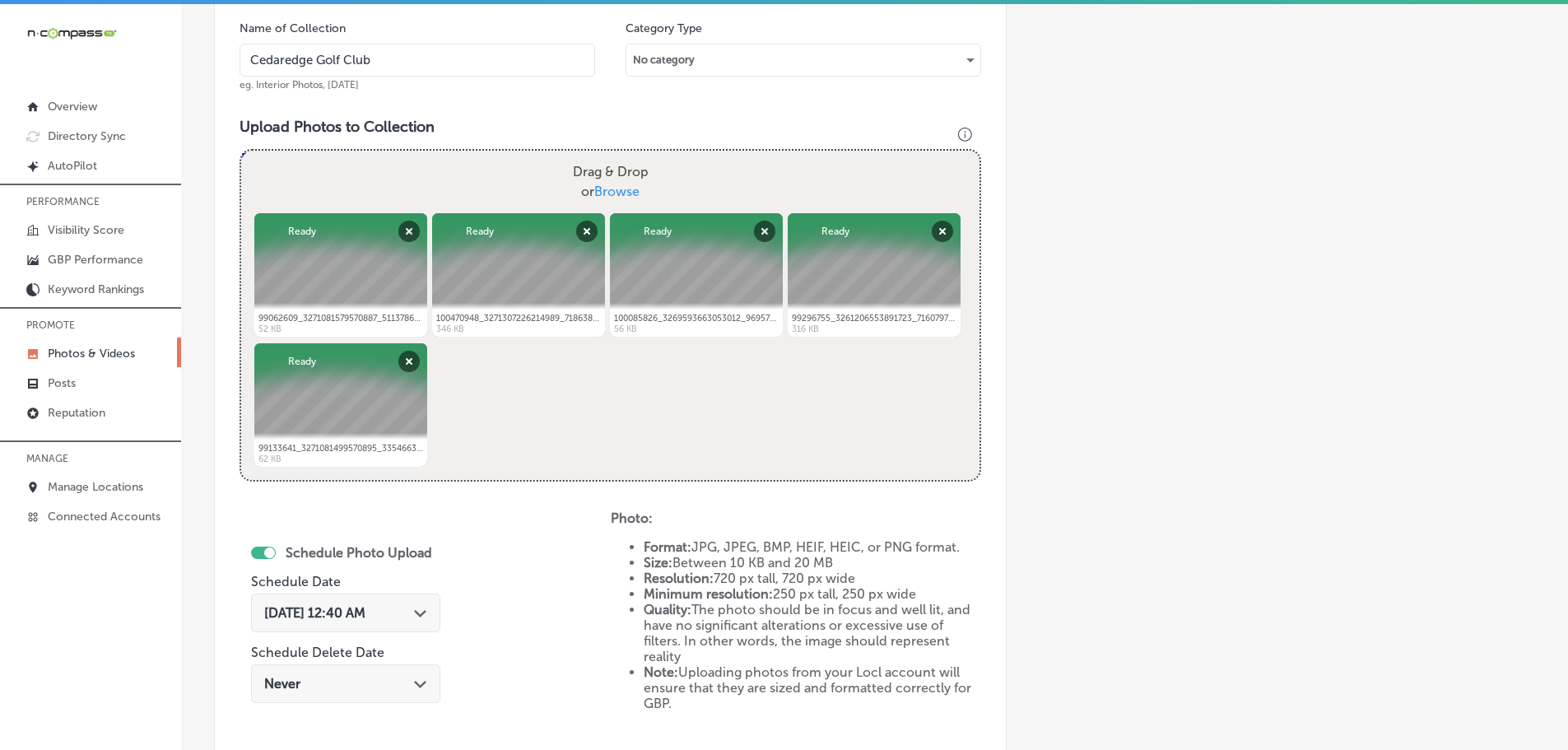
scroll to position [745, 0]
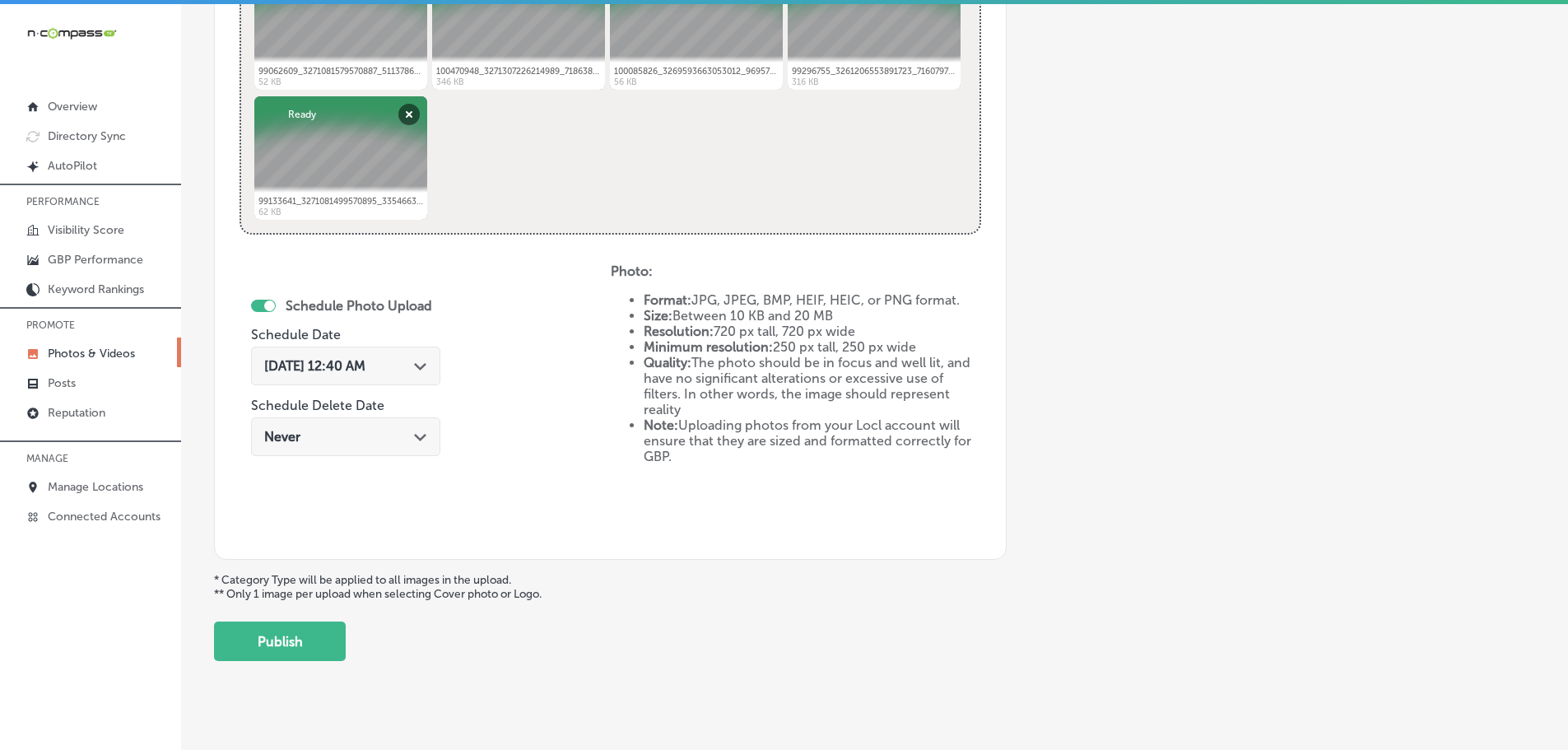
click at [409, 363] on div "[DATE] 12:40 AM Path Created with Sketch." at bounding box center [346, 366] width 163 height 16
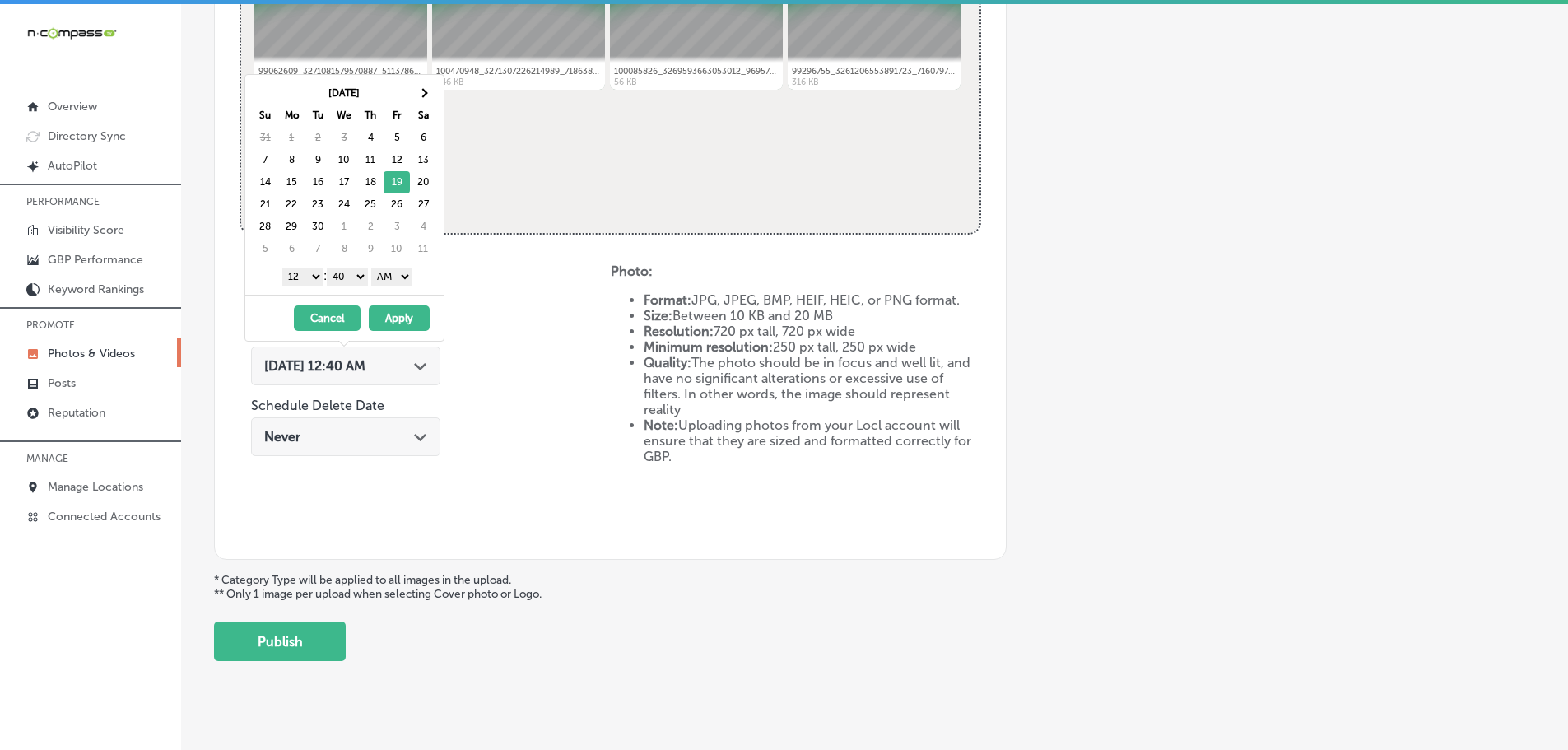
click at [308, 273] on select "1 2 3 4 5 6 7 8 9 10 11 12" at bounding box center [302, 276] width 41 height 18
click at [854, 141] on div "Powered by PQINA Drag & Drop or Browse 99062609_3271081579570887_51137868122292…" at bounding box center [611, 68] width 739 height 329
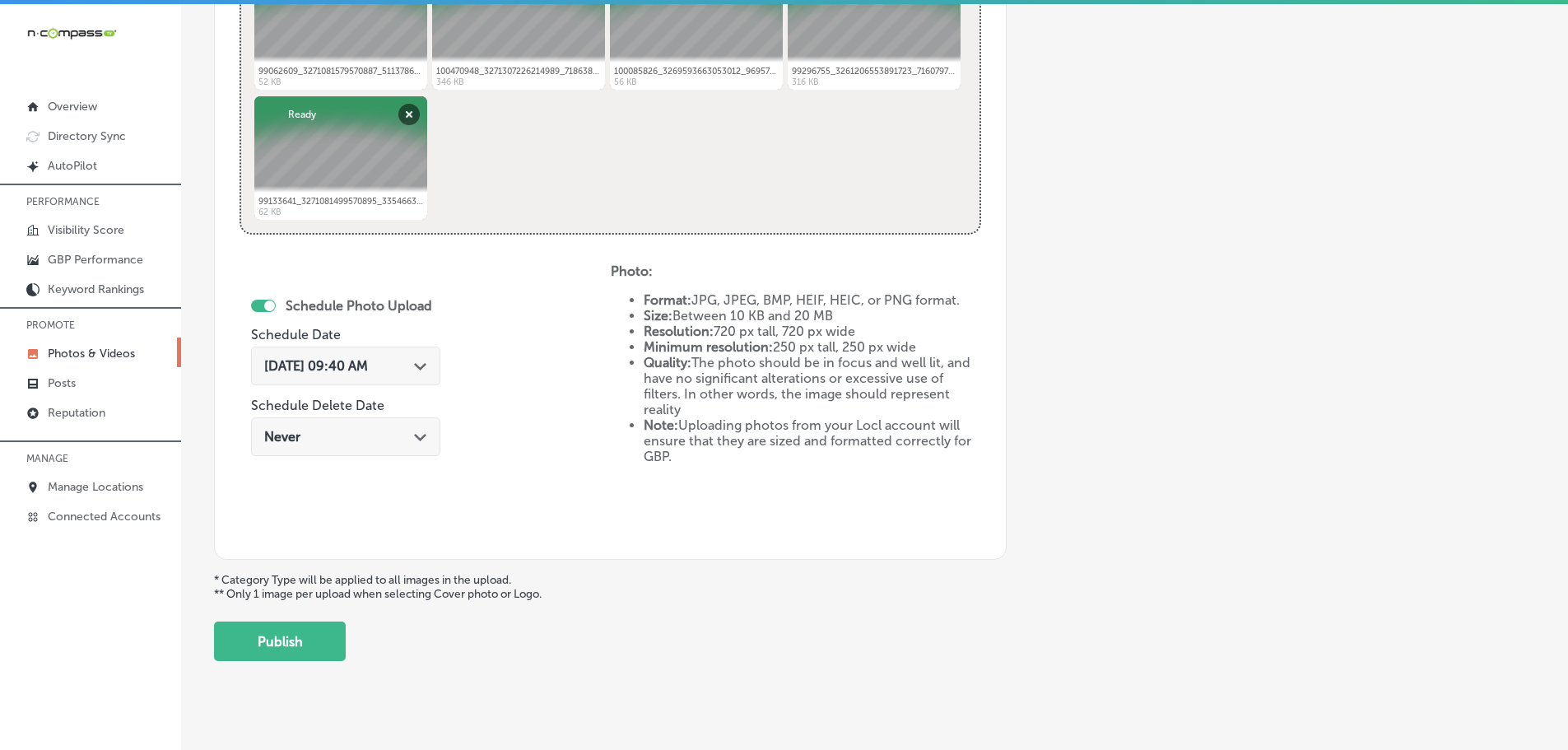
click at [428, 363] on div "Path Created with Sketch." at bounding box center [420, 364] width 13 height 13
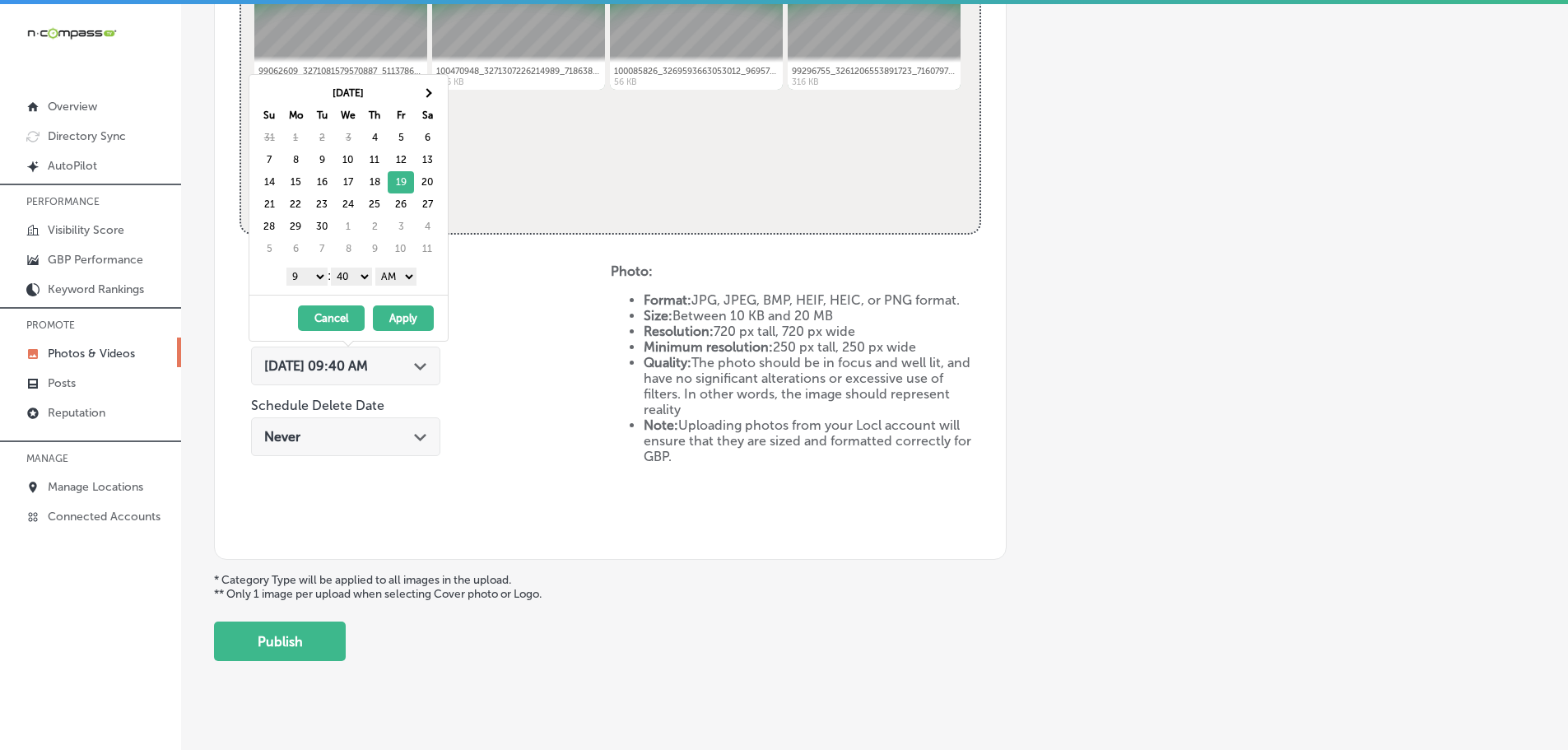
click at [348, 276] on select "00 10 20 30 40 50" at bounding box center [351, 276] width 41 height 18
click at [402, 279] on select "AM PM" at bounding box center [395, 276] width 41 height 18
click at [401, 311] on button "Apply" at bounding box center [403, 317] width 61 height 25
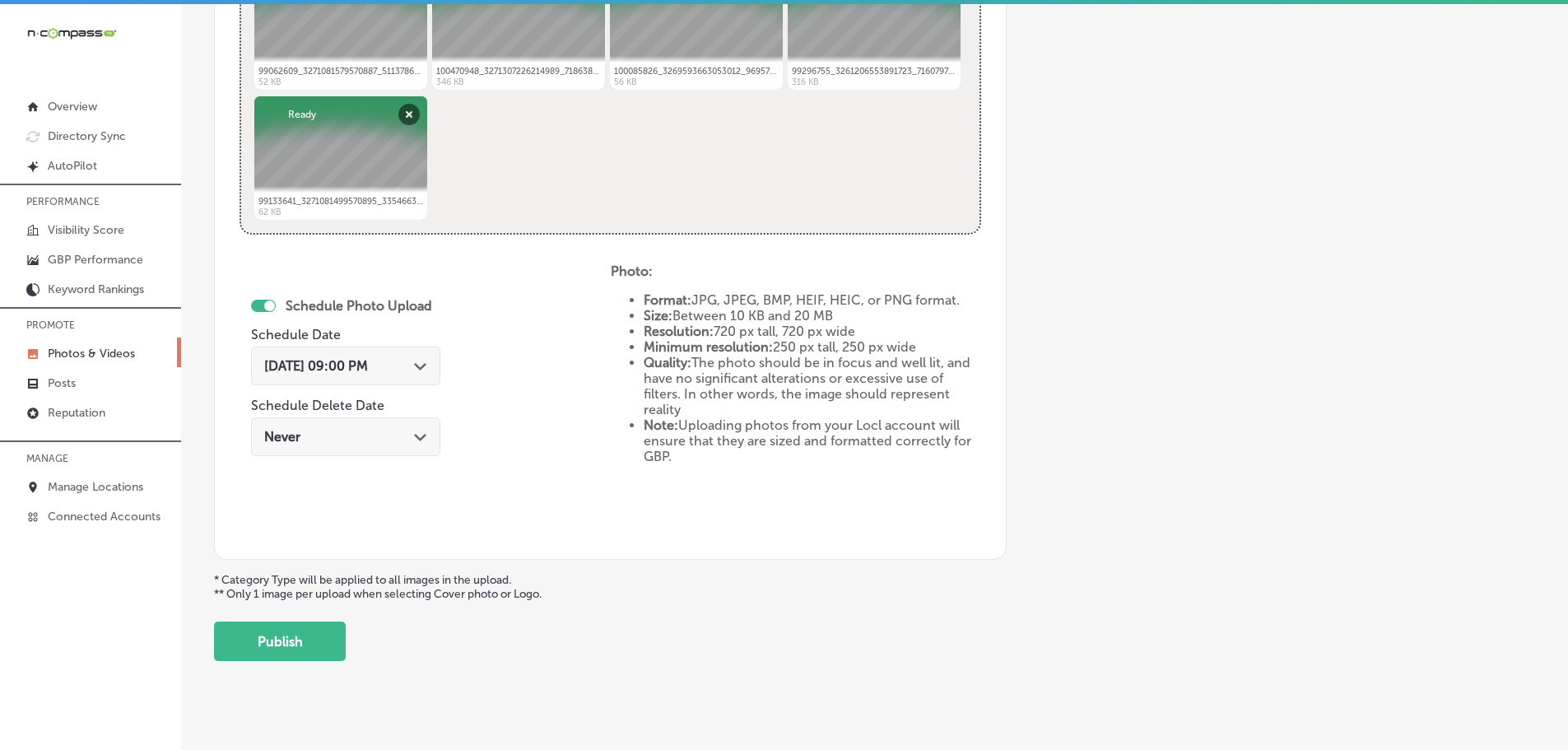
click at [317, 637] on button "Publish" at bounding box center [280, 640] width 132 height 39
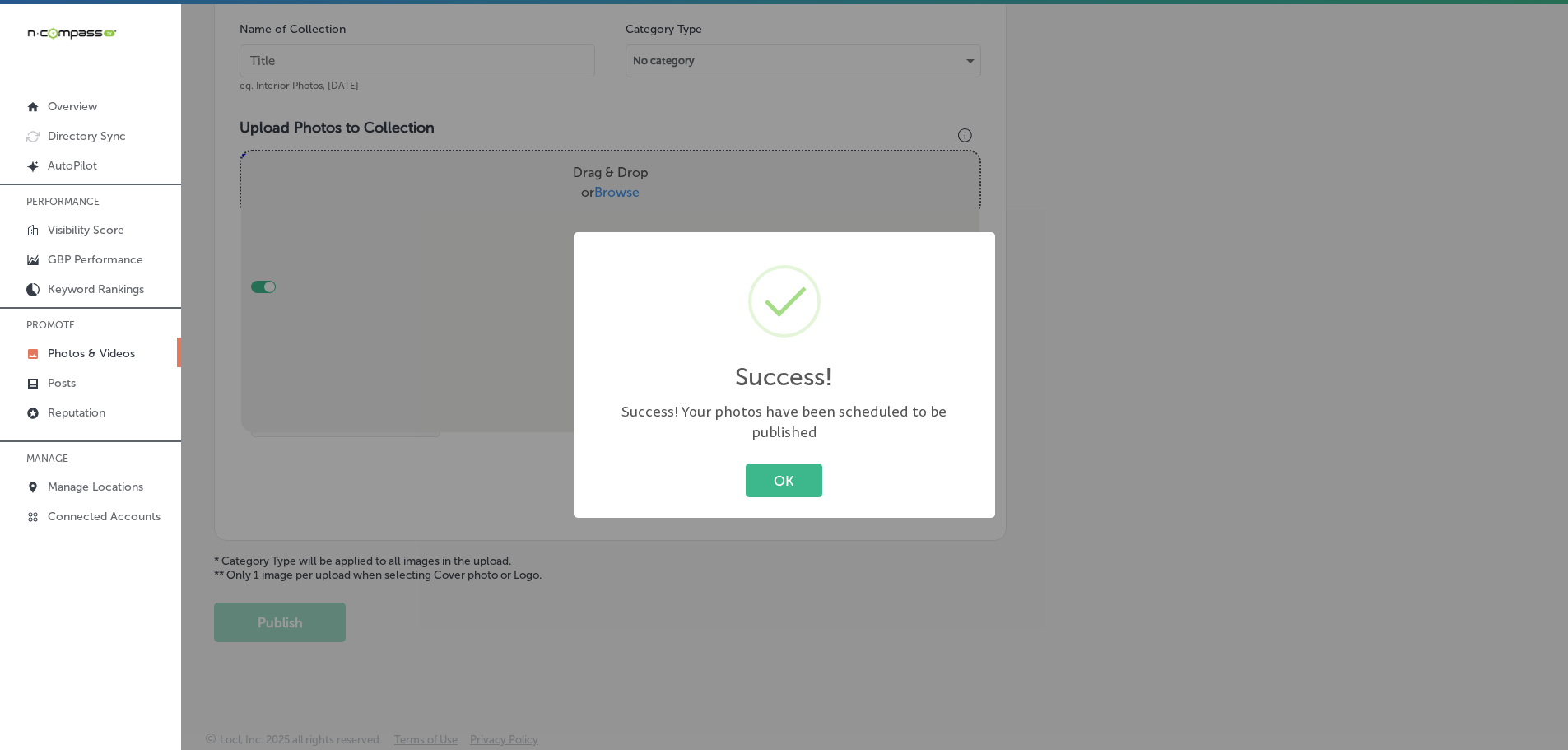
scroll to position [498, 0]
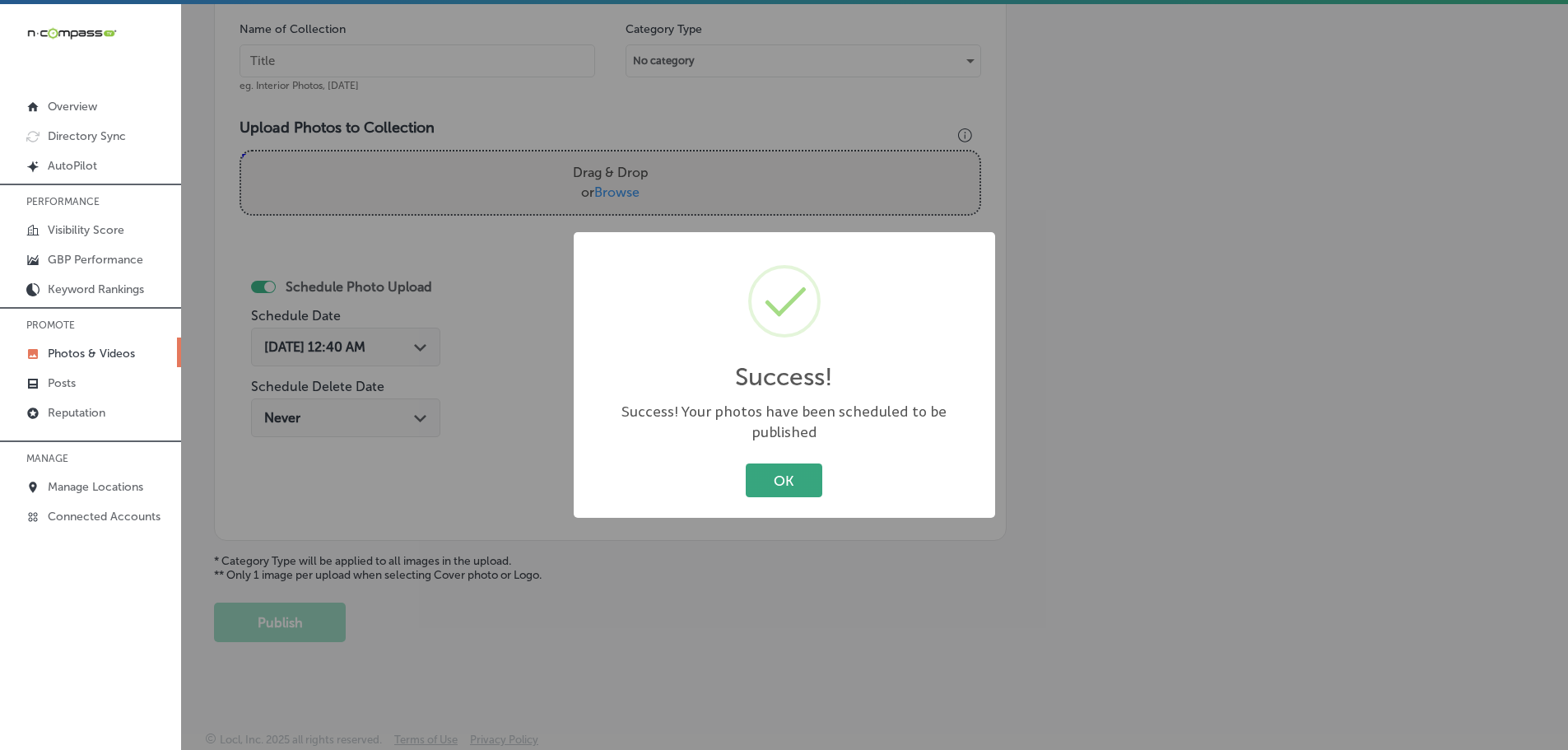
click at [798, 470] on button "OK" at bounding box center [784, 480] width 76 height 34
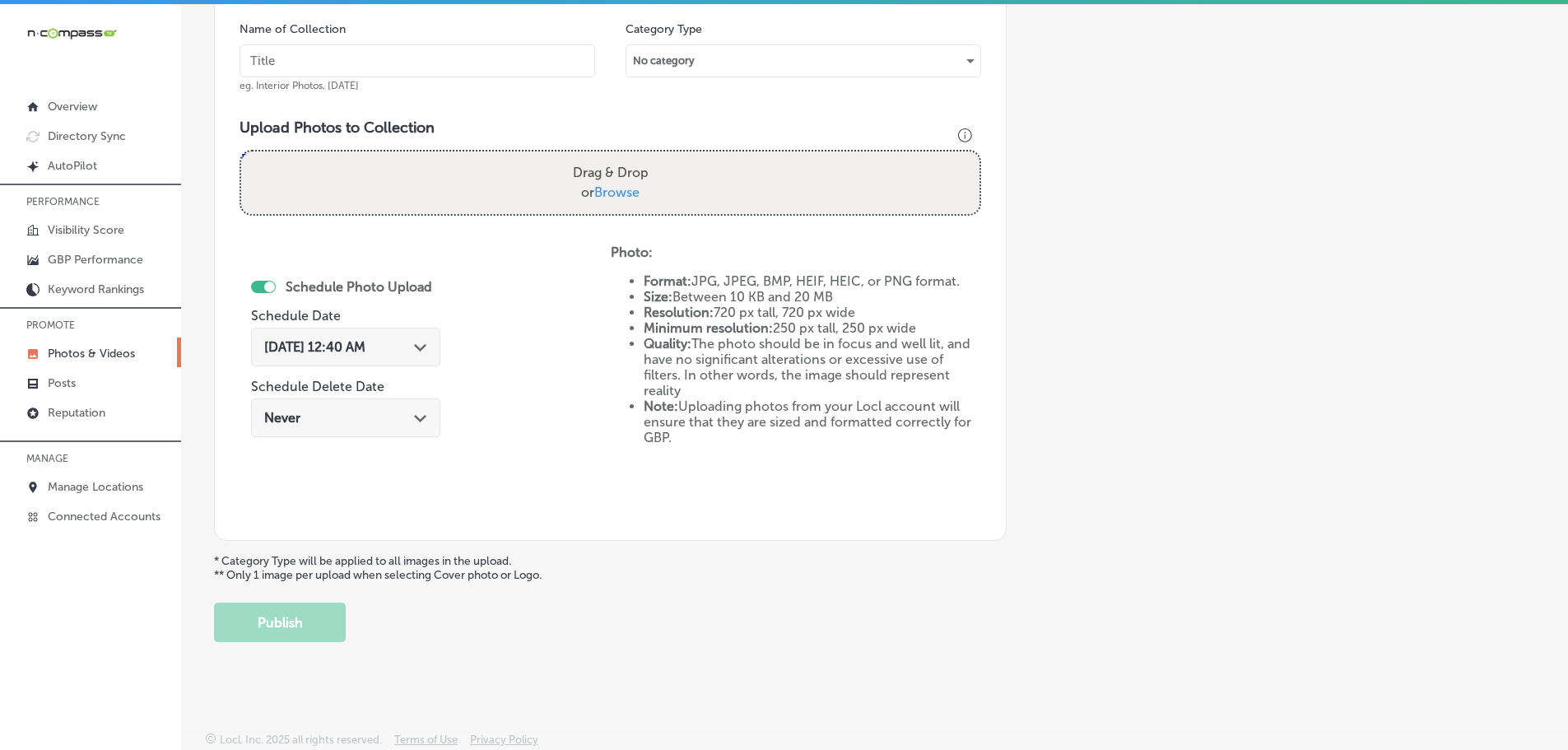
click at [602, 191] on span "Browse" at bounding box center [617, 192] width 45 height 16
click at [602, 156] on input "Drag & Drop or Browse" at bounding box center [611, 154] width 739 height 5
type input "C:\fakepath\89093555_3065207440158303_3882333982393630720_n.jpg"
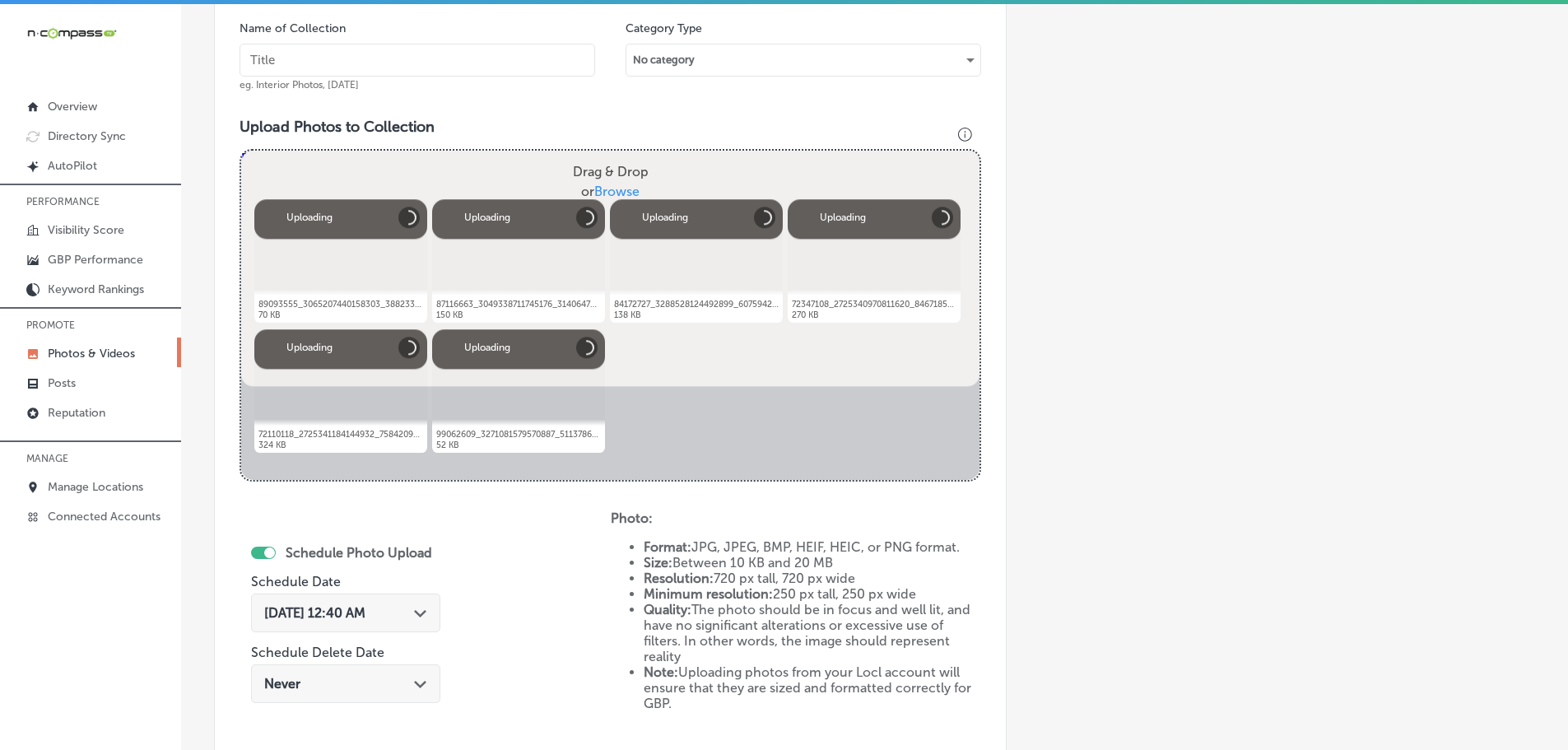
click at [420, 56] on input "text" at bounding box center [417, 60] width 355 height 33
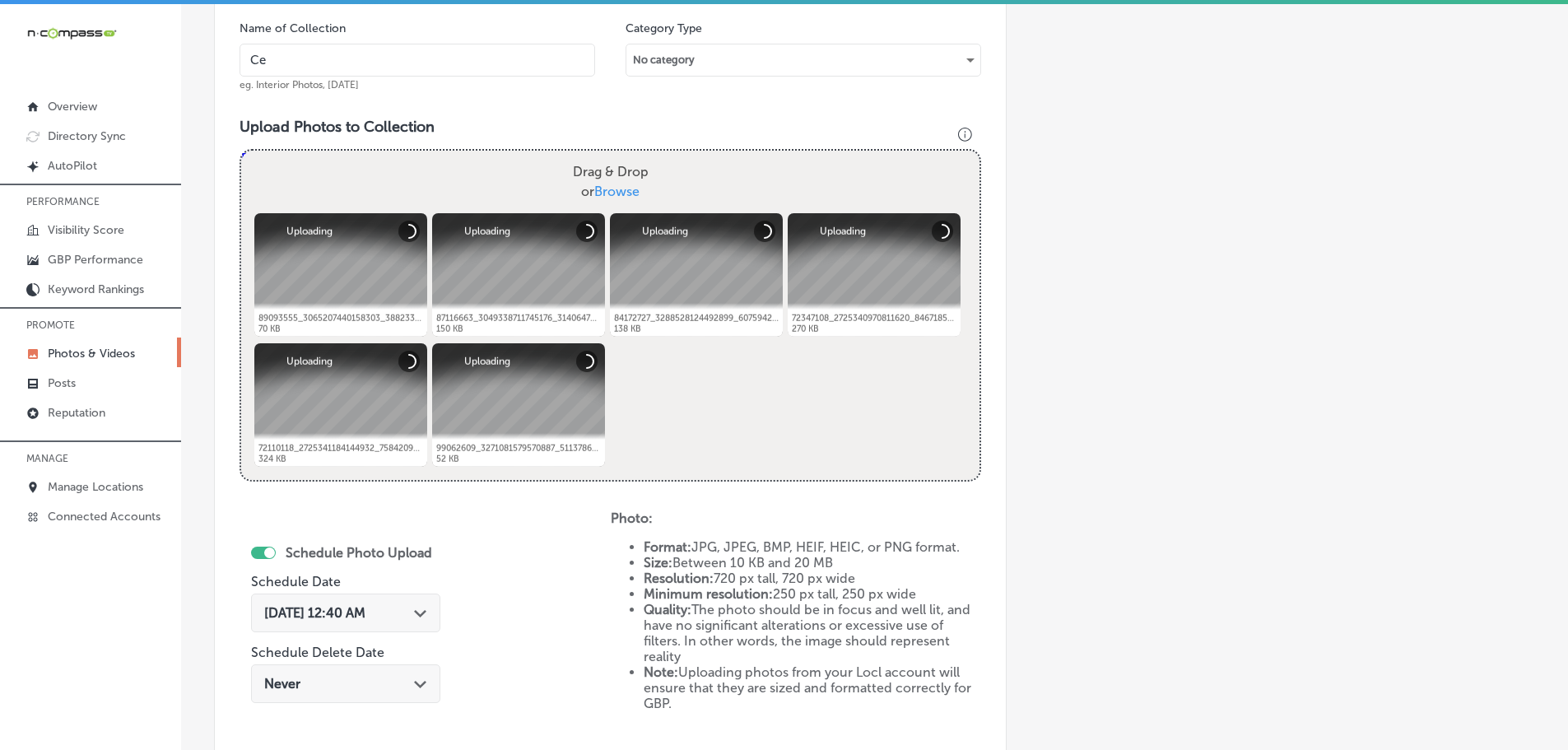
type input "Cedaredge Golf Club"
click at [417, 586] on div "Schedule Photo Upload Schedule Date [DATE] 12:40 AM Path Created with Sketch. S…" at bounding box center [425, 646] width 371 height 271
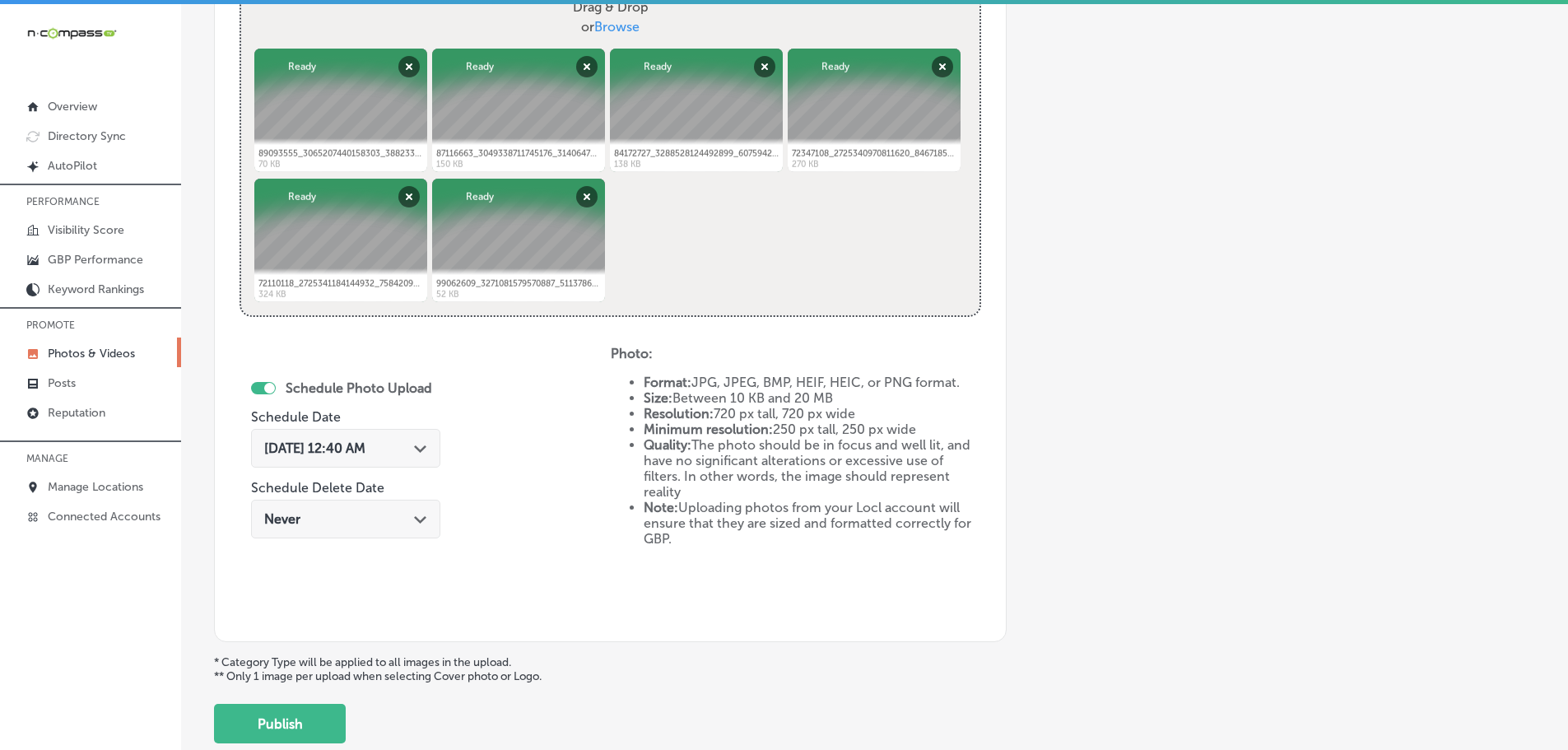
click at [418, 447] on icon "Path Created with Sketch." at bounding box center [420, 448] width 12 height 8
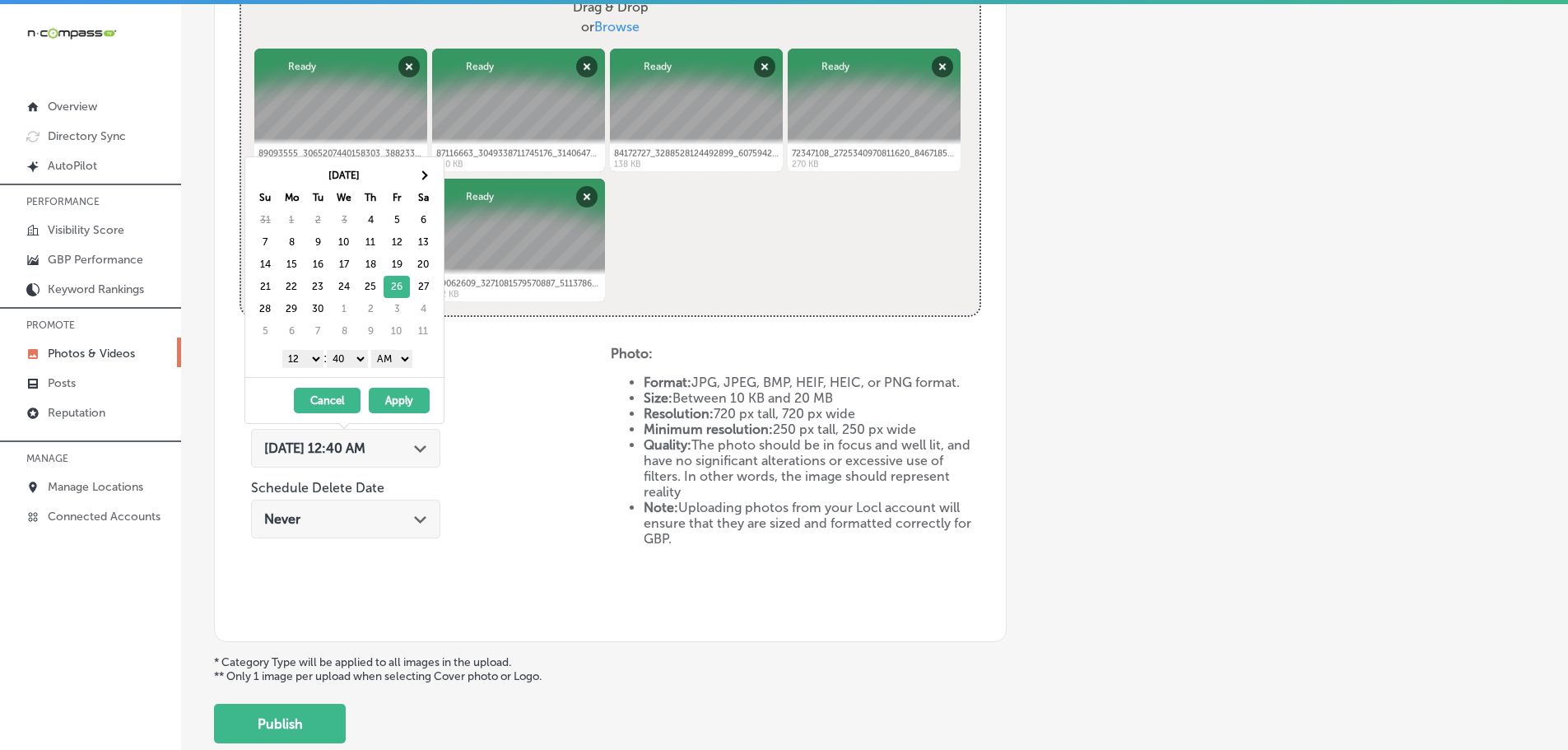
click at [299, 366] on select "1 2 3 4 5 6 7 8 9 10 11 12" at bounding box center [302, 359] width 41 height 18
click at [357, 359] on select "00 10 20 30 40 50" at bounding box center [347, 359] width 41 height 18
click at [402, 357] on select "AM PM" at bounding box center [391, 359] width 41 height 18
click at [409, 397] on button "Apply" at bounding box center [399, 400] width 61 height 25
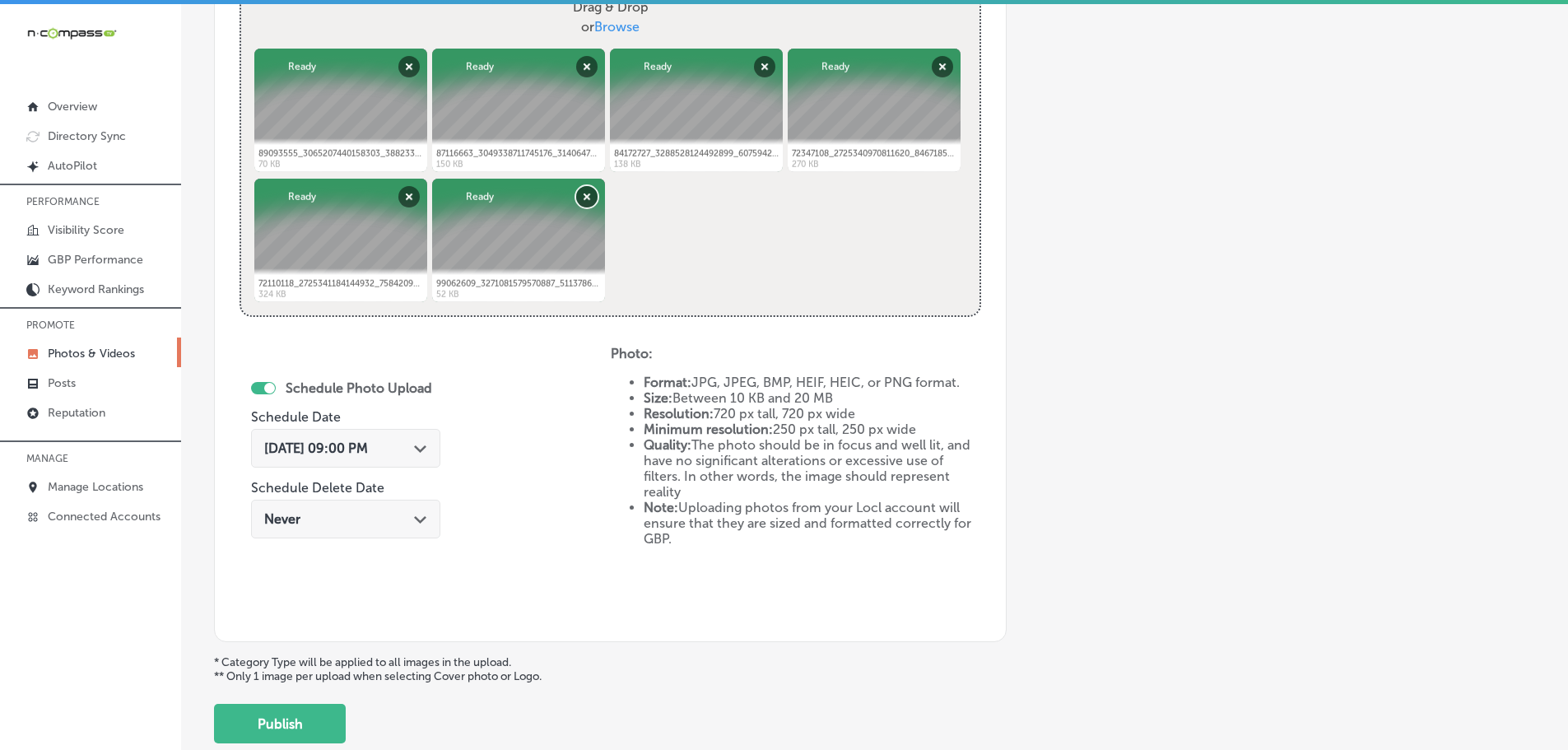
click at [586, 189] on button "Remove" at bounding box center [587, 196] width 22 height 22
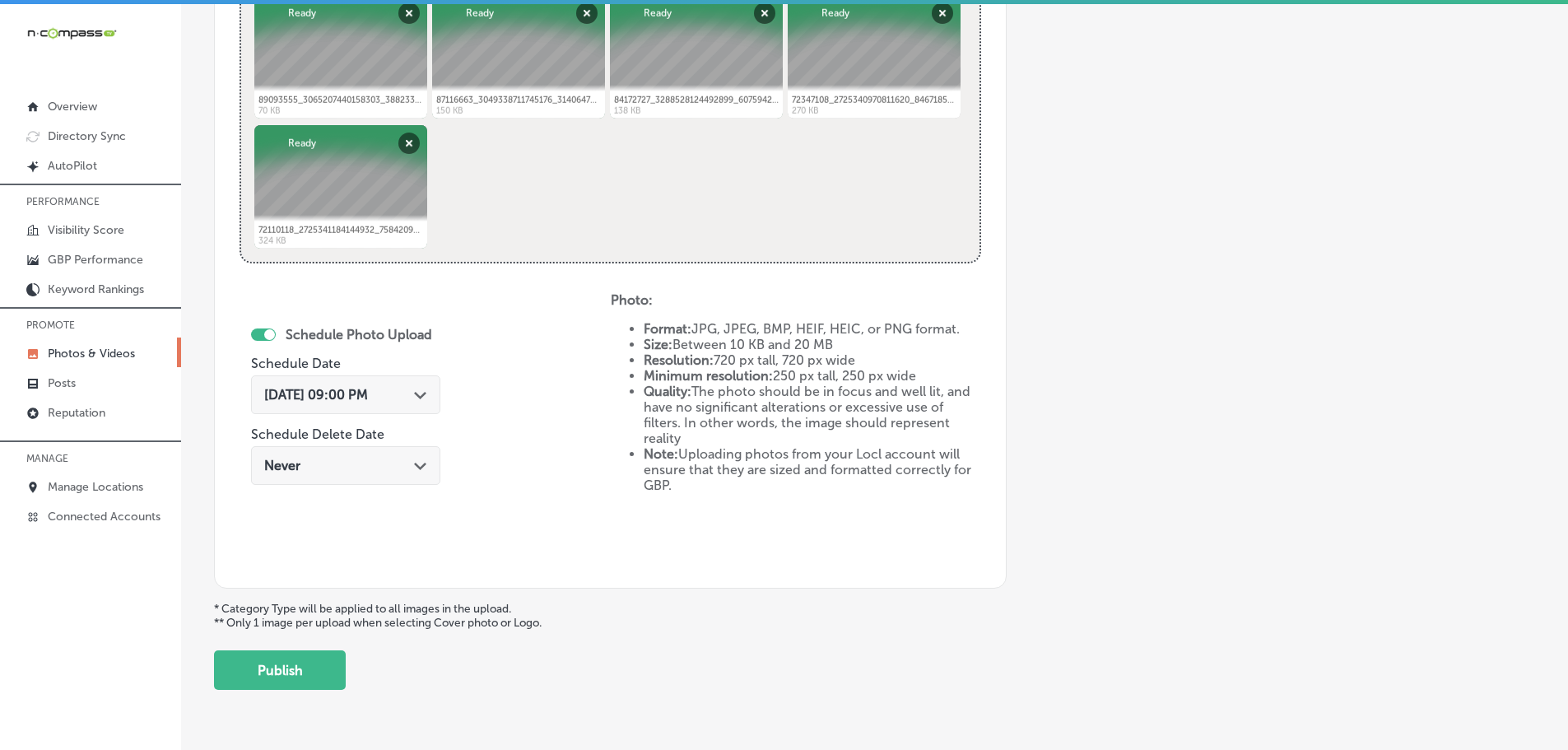
scroll to position [765, 0]
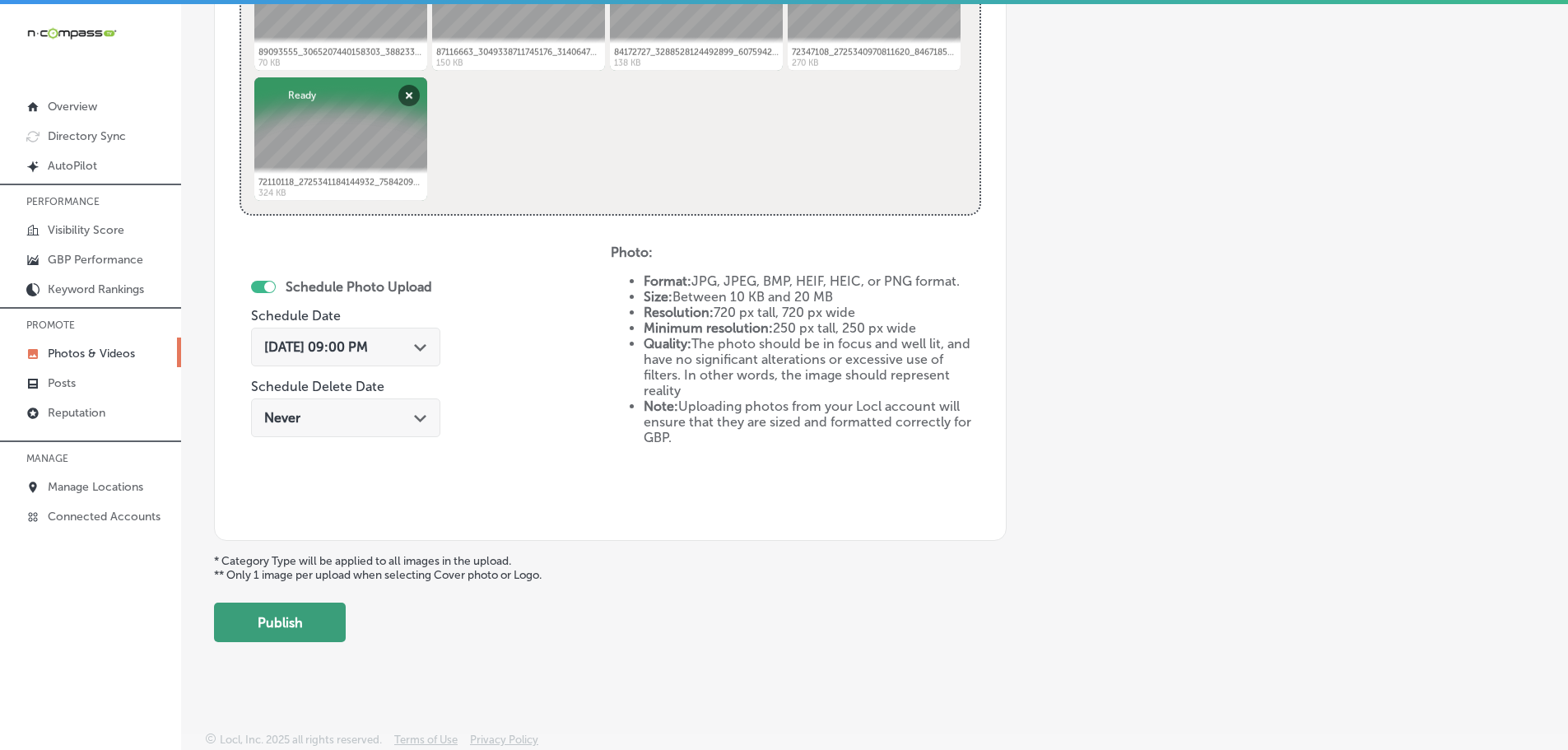
click at [273, 628] on button "Publish" at bounding box center [280, 621] width 132 height 39
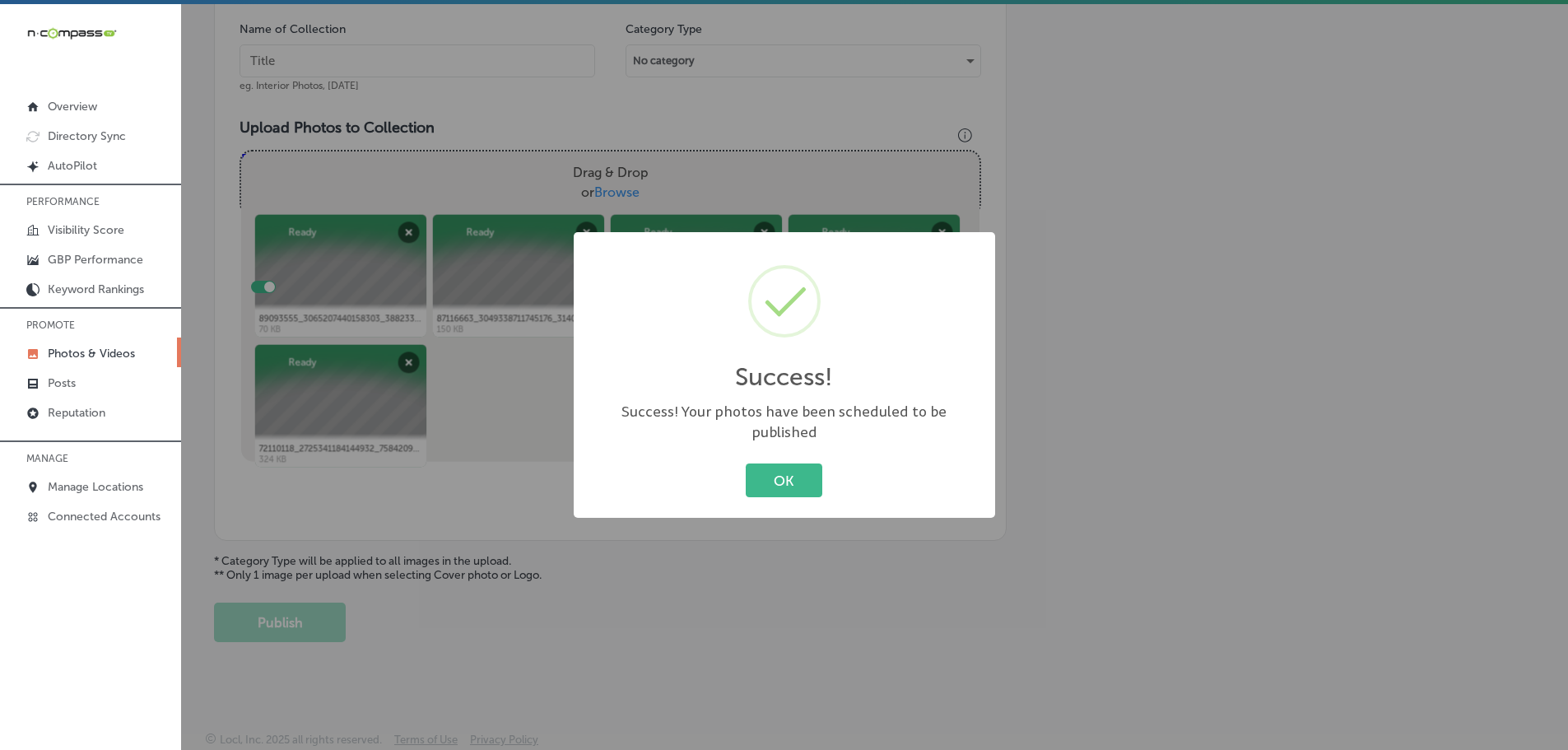
scroll to position [498, 0]
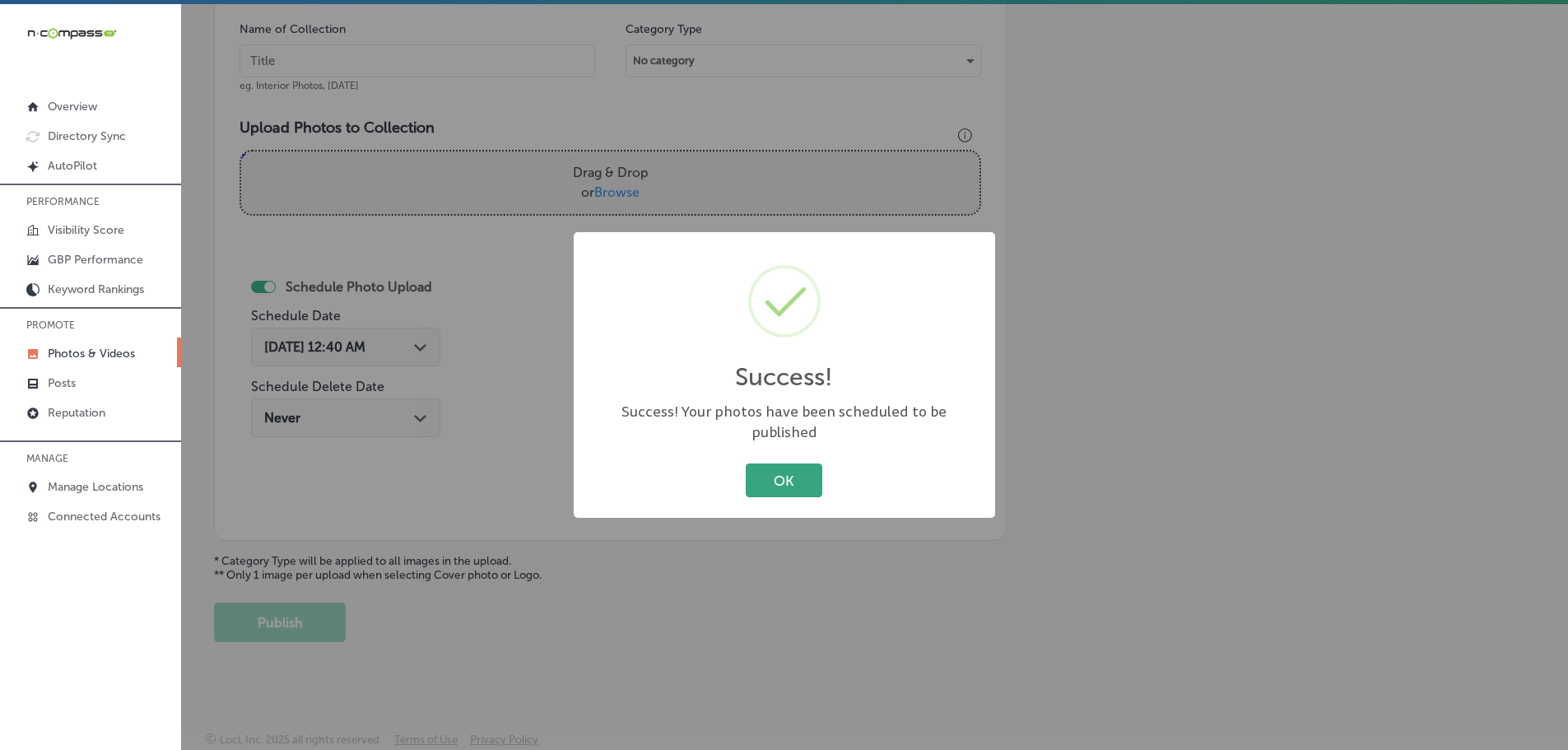
click at [772, 464] on button "OK" at bounding box center [784, 480] width 76 height 34
